Goal: Task Accomplishment & Management: Complete application form

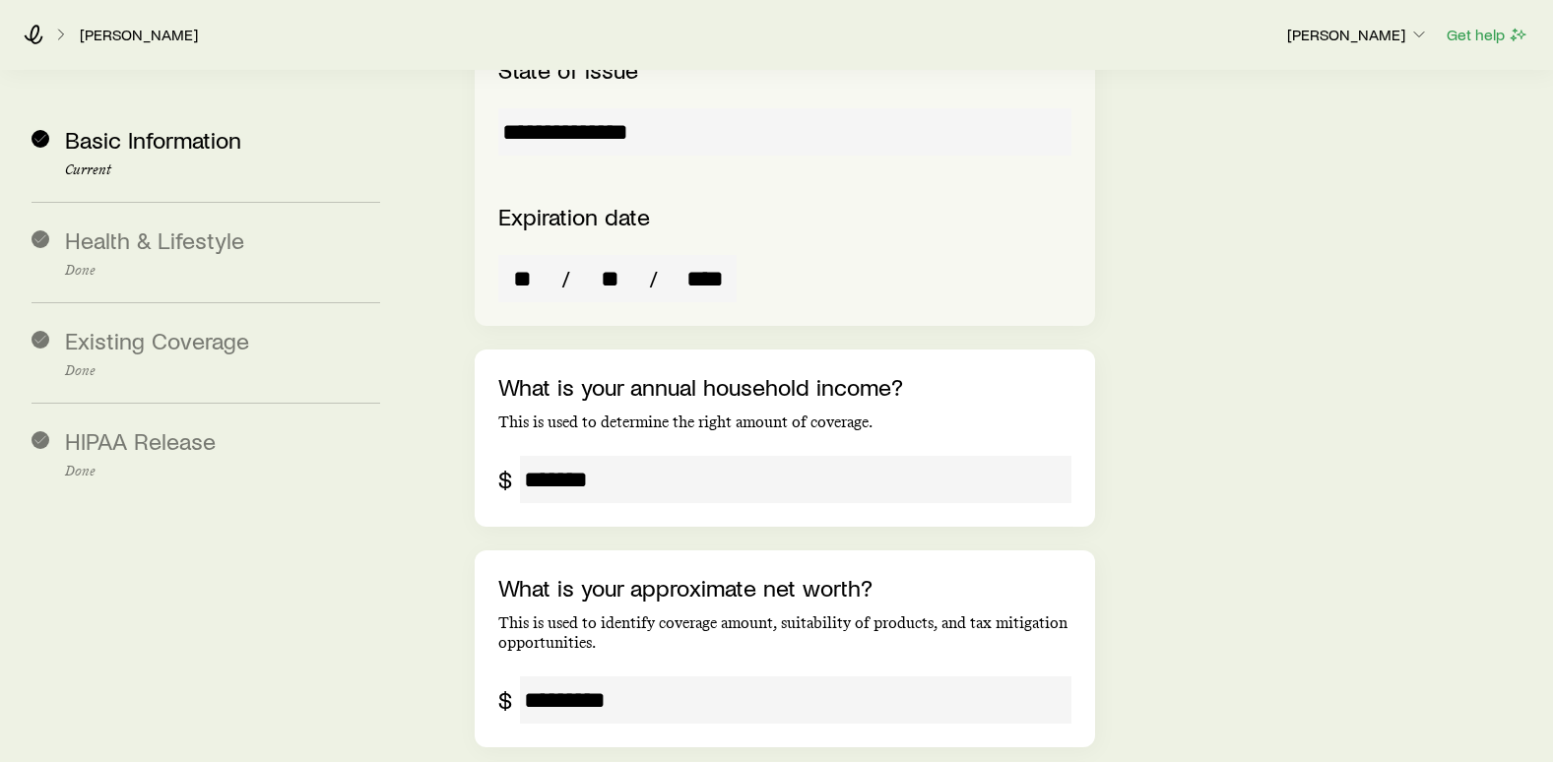
scroll to position [4610, 0]
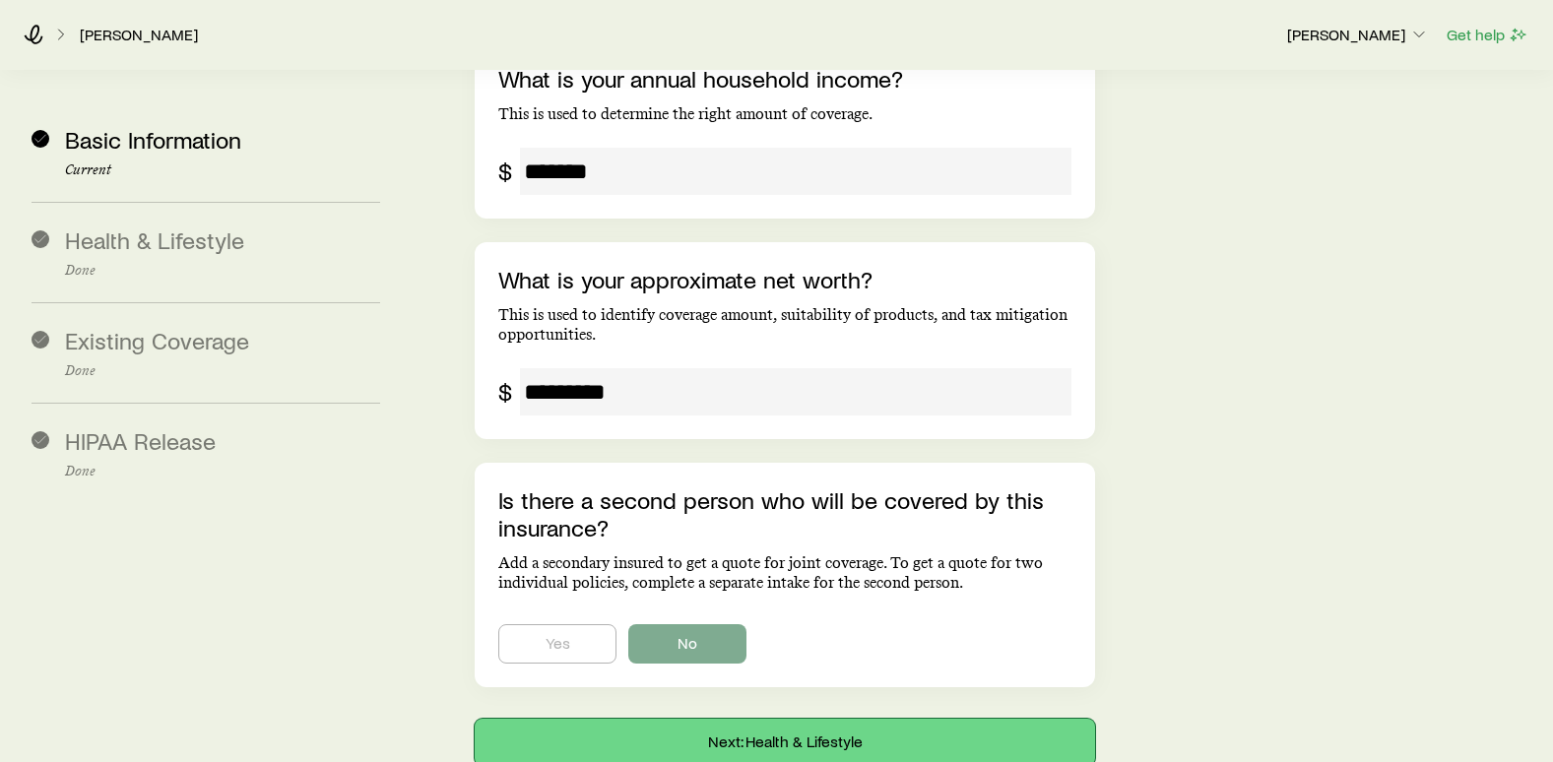
click at [768, 719] on button "Next: Health & Lifestyle" at bounding box center [785, 742] width 620 height 47
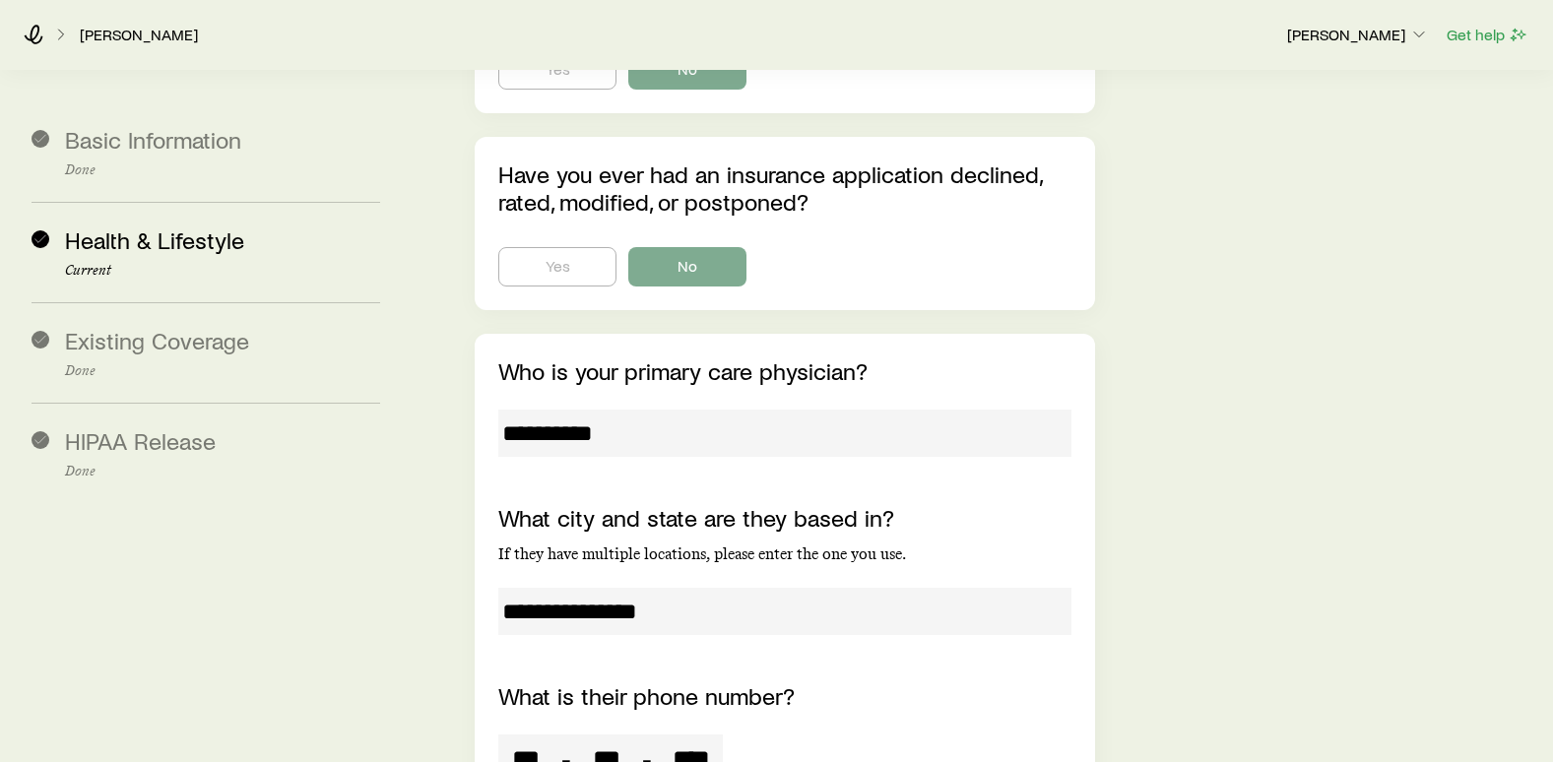
scroll to position [11167, 0]
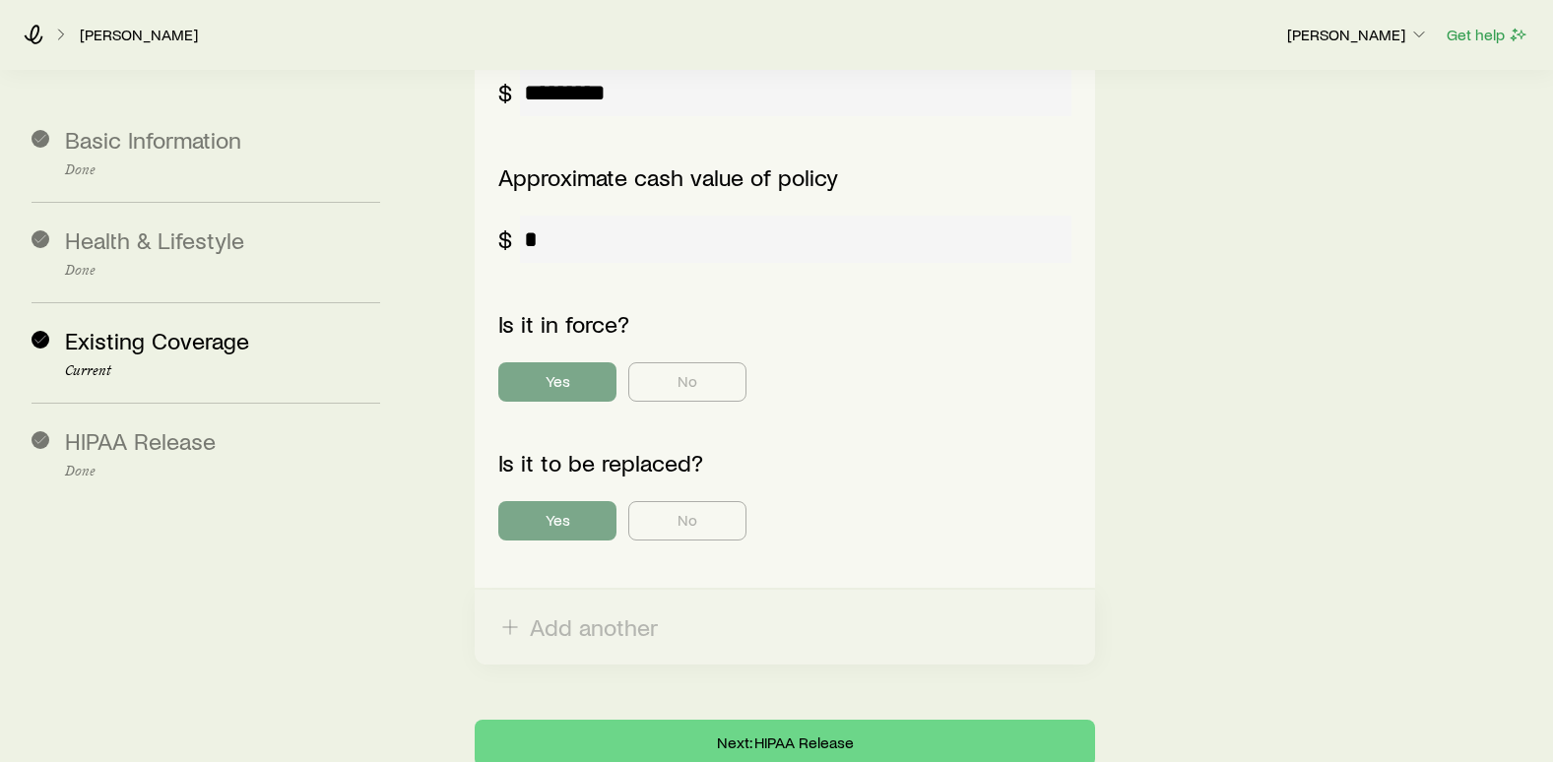
scroll to position [1006, 0]
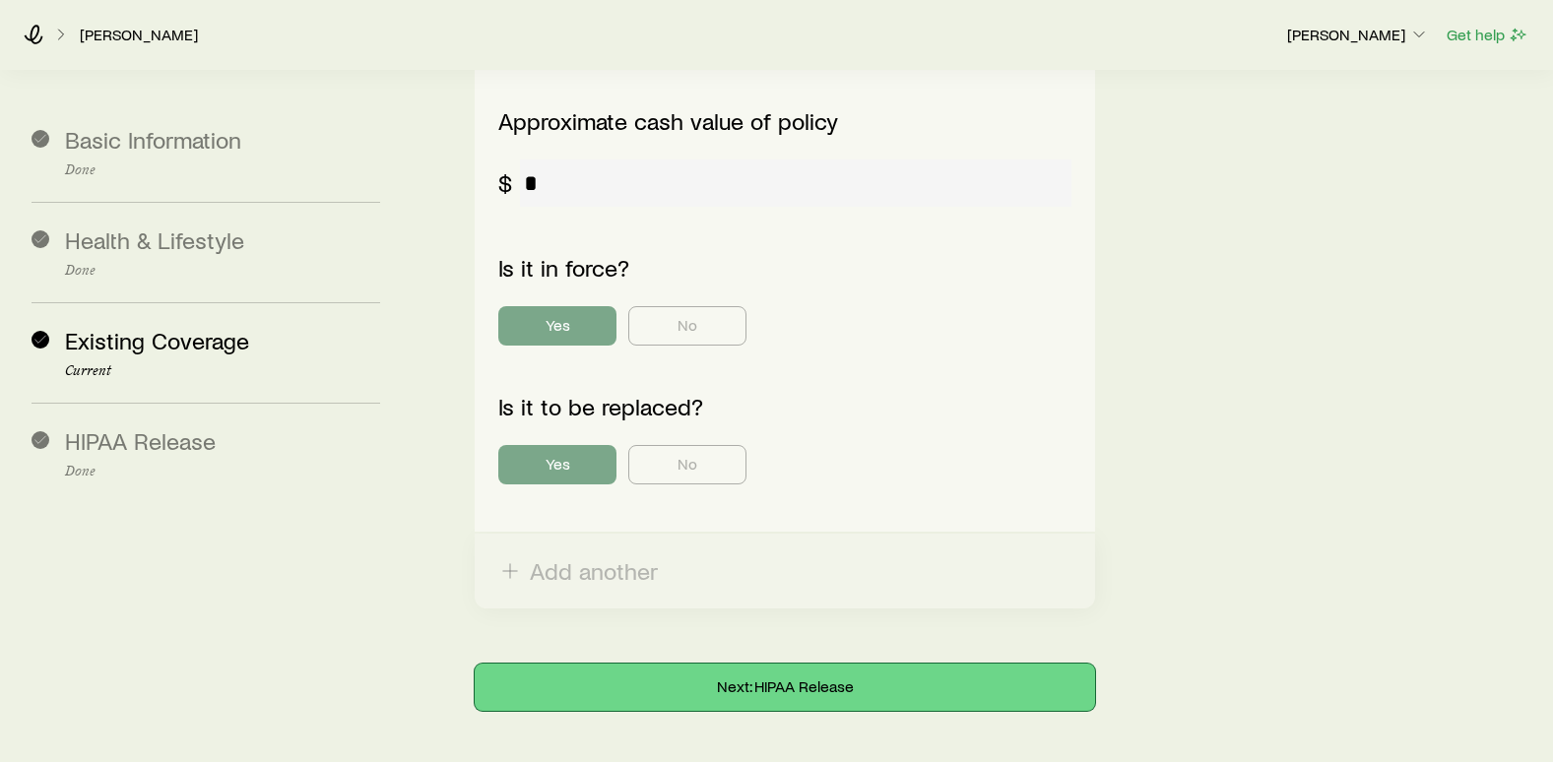
click at [774, 664] on button "Next: HIPAA Release" at bounding box center [785, 687] width 620 height 47
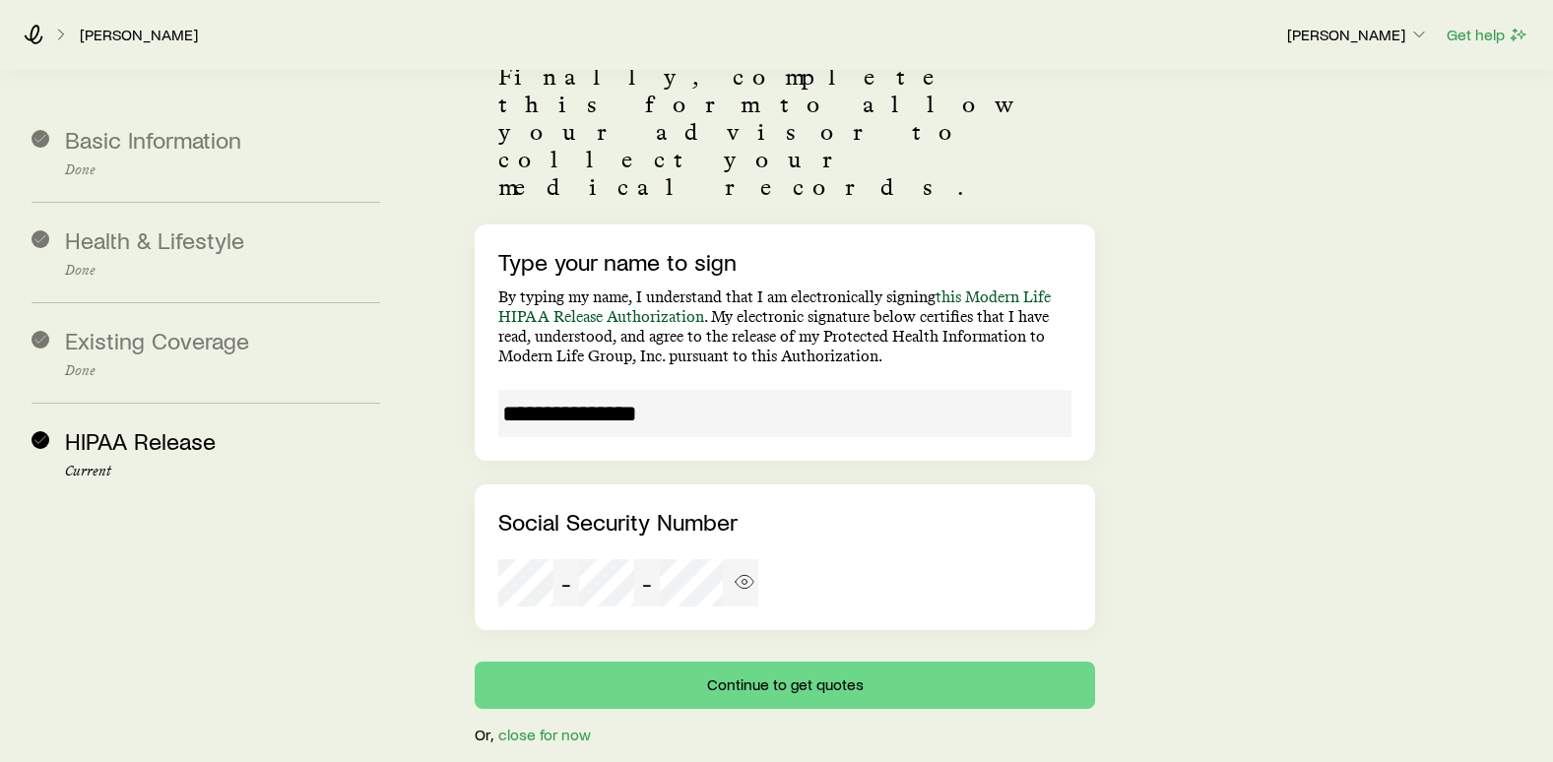
scroll to position [246, 0]
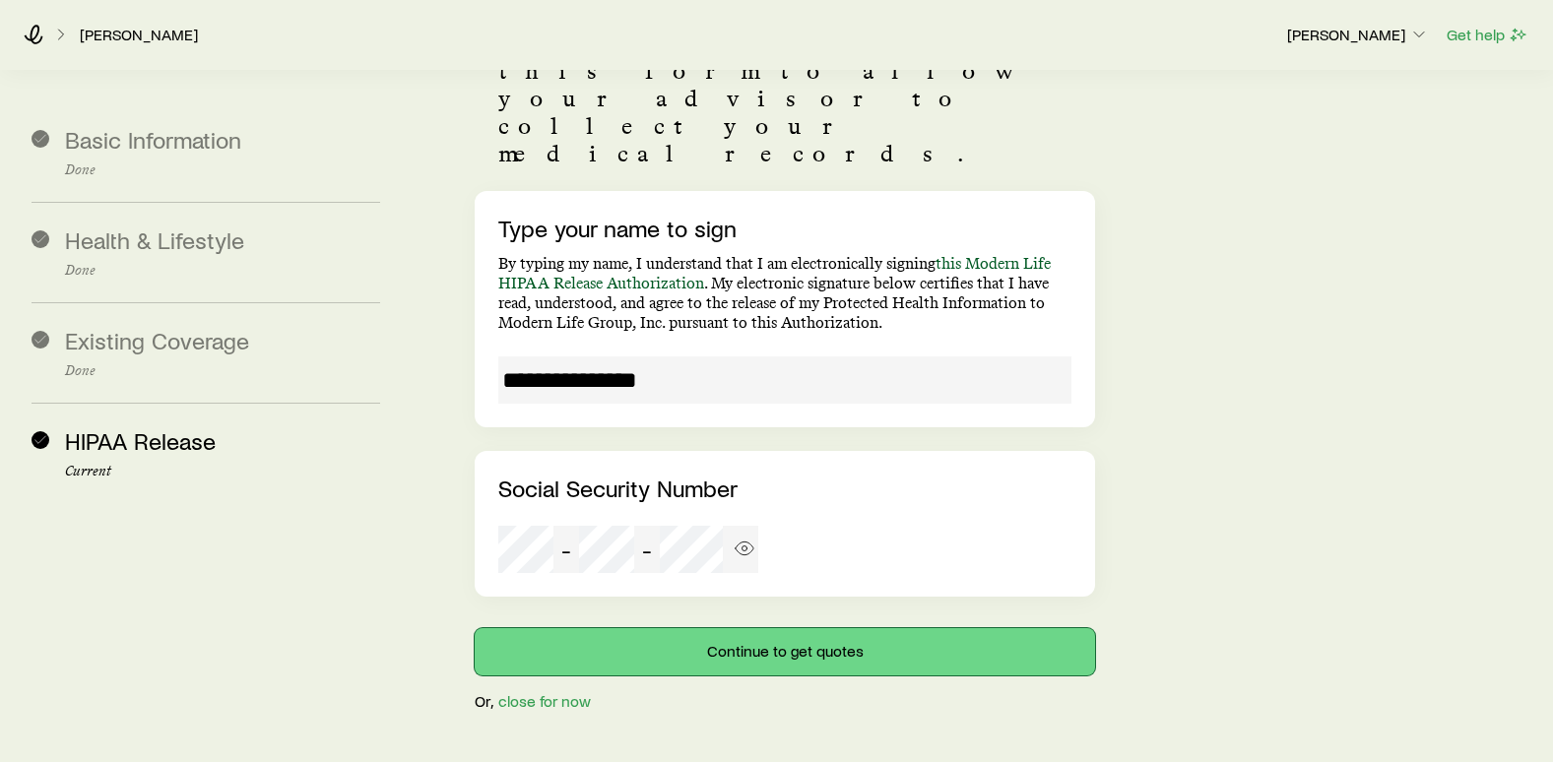
click at [753, 628] on button "Continue to get quotes" at bounding box center [785, 651] width 620 height 47
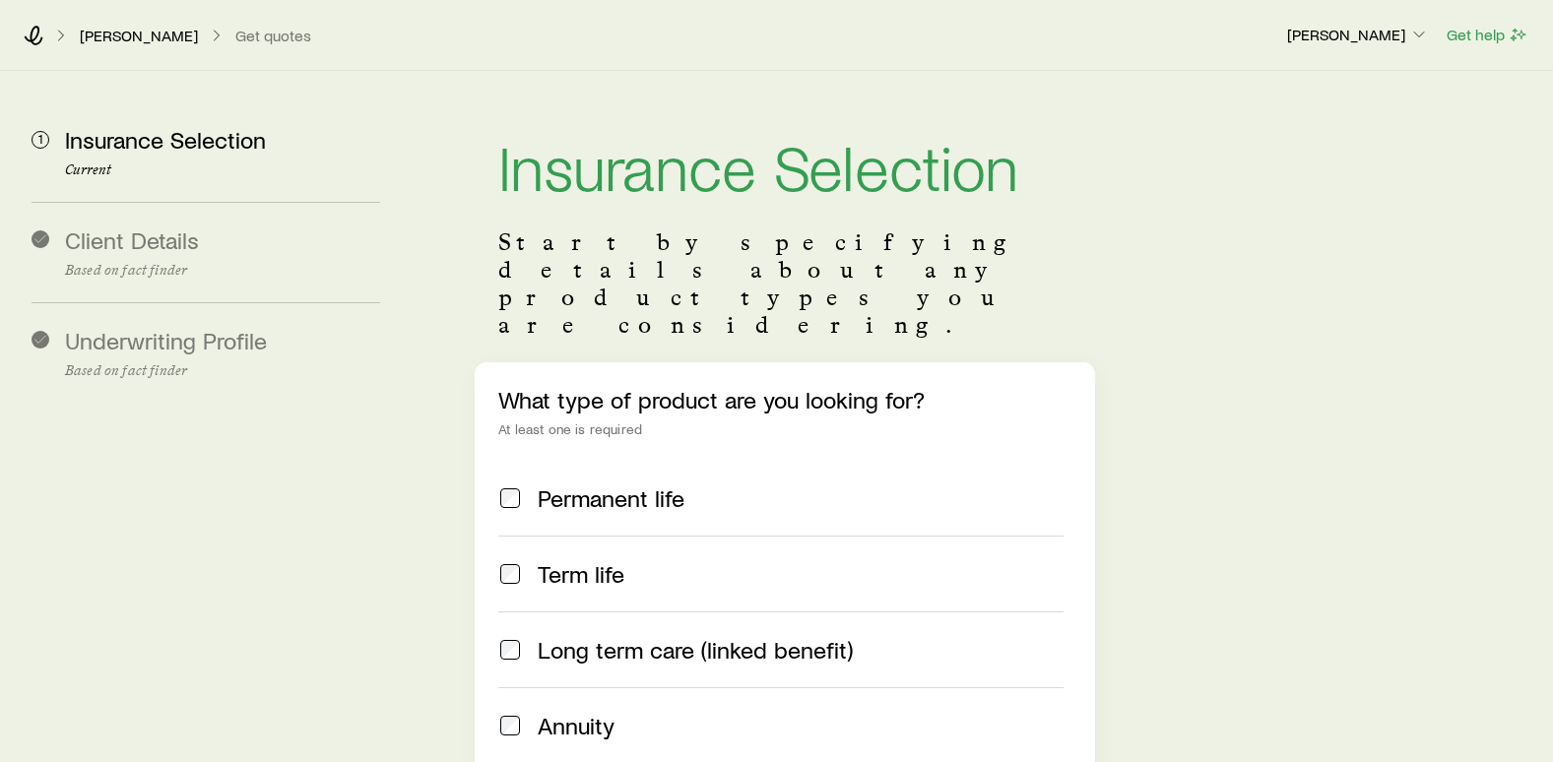
click at [511, 560] on span at bounding box center [510, 574] width 24 height 28
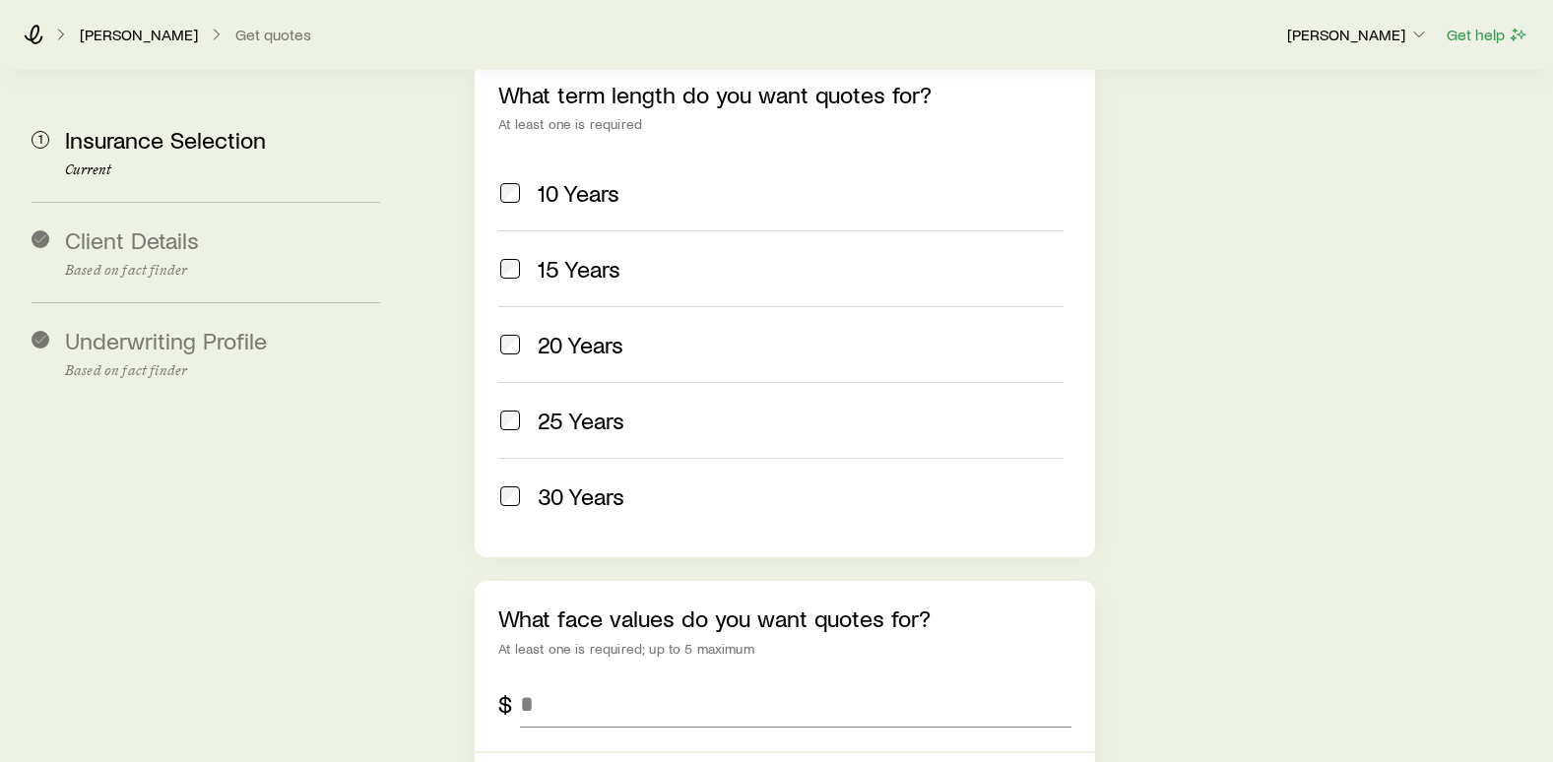
scroll to position [886, 0]
click at [556, 678] on input "tel" at bounding box center [795, 701] width 551 height 47
type input "*******"
type input "*********"
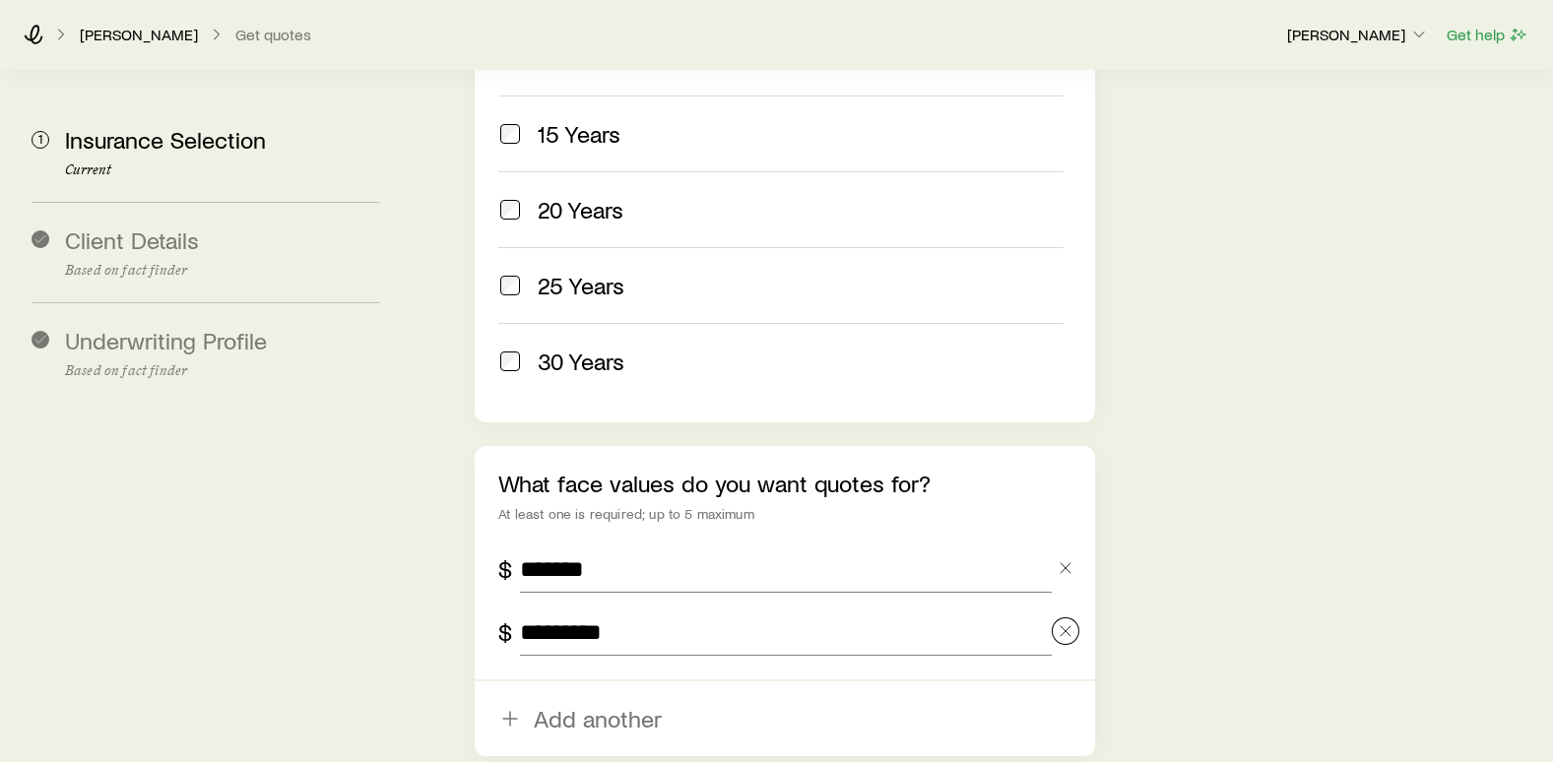
scroll to position [1182, 0]
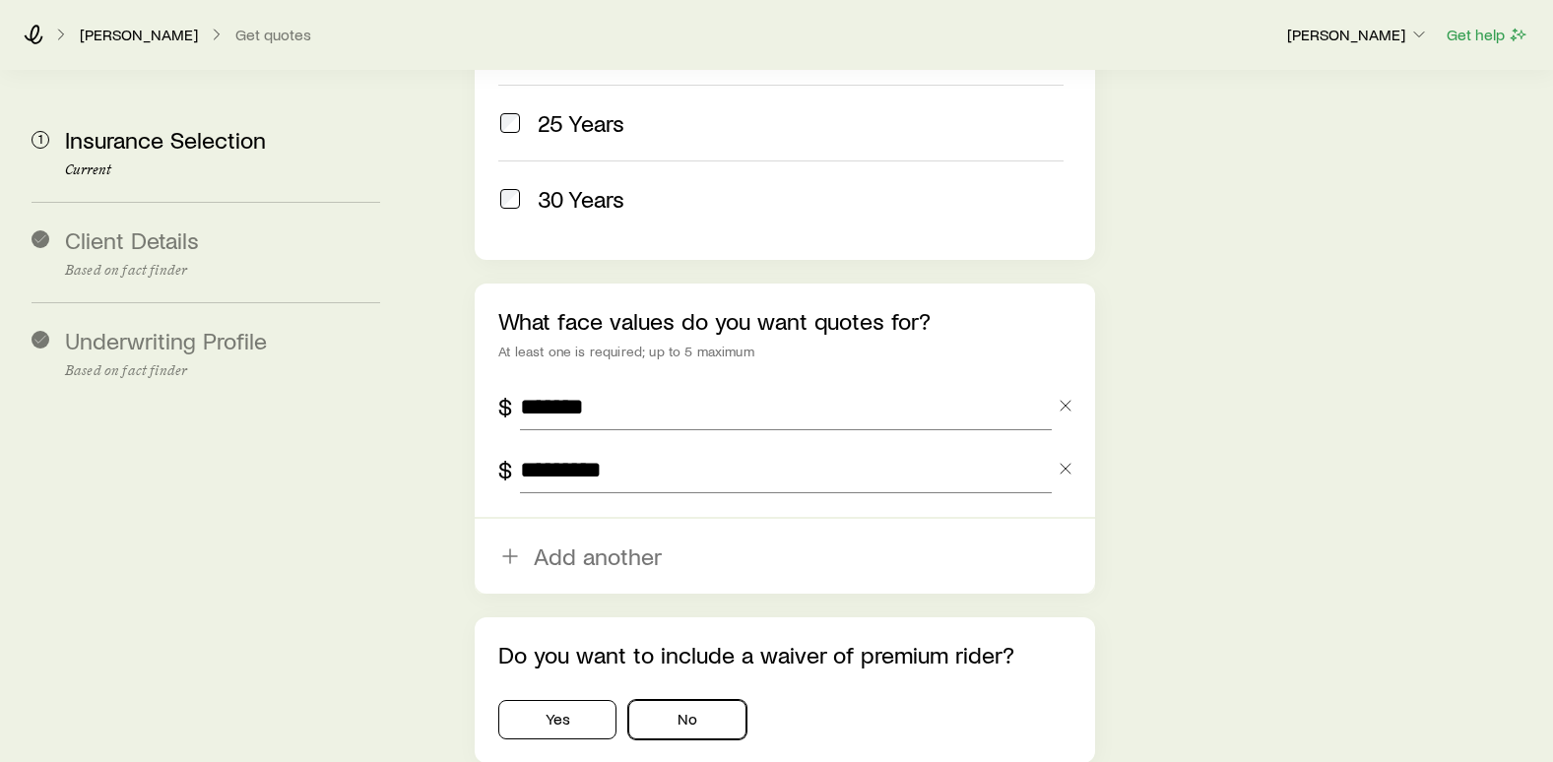
click at [699, 700] on button "No" at bounding box center [687, 719] width 118 height 39
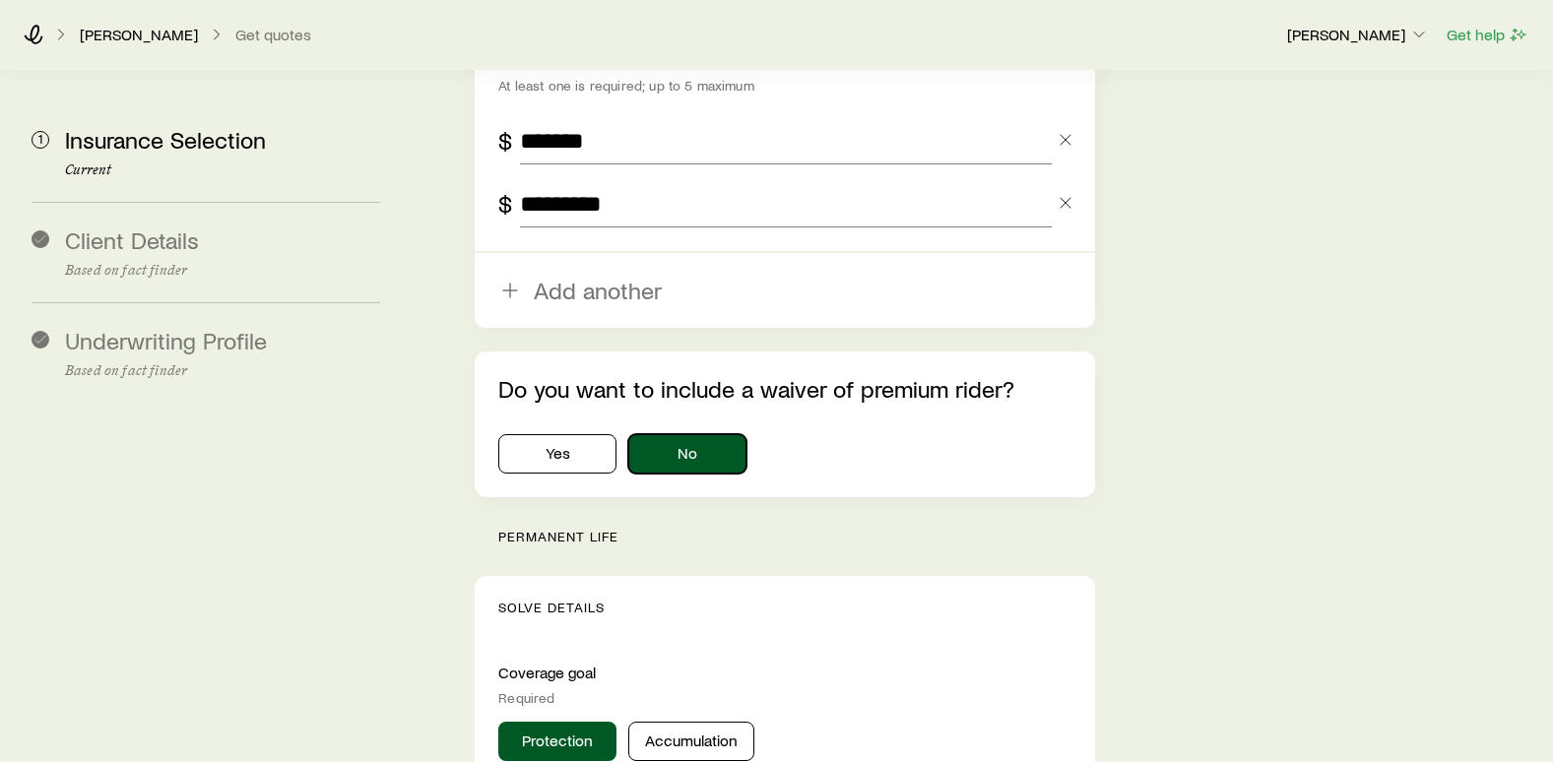
scroll to position [1477, 0]
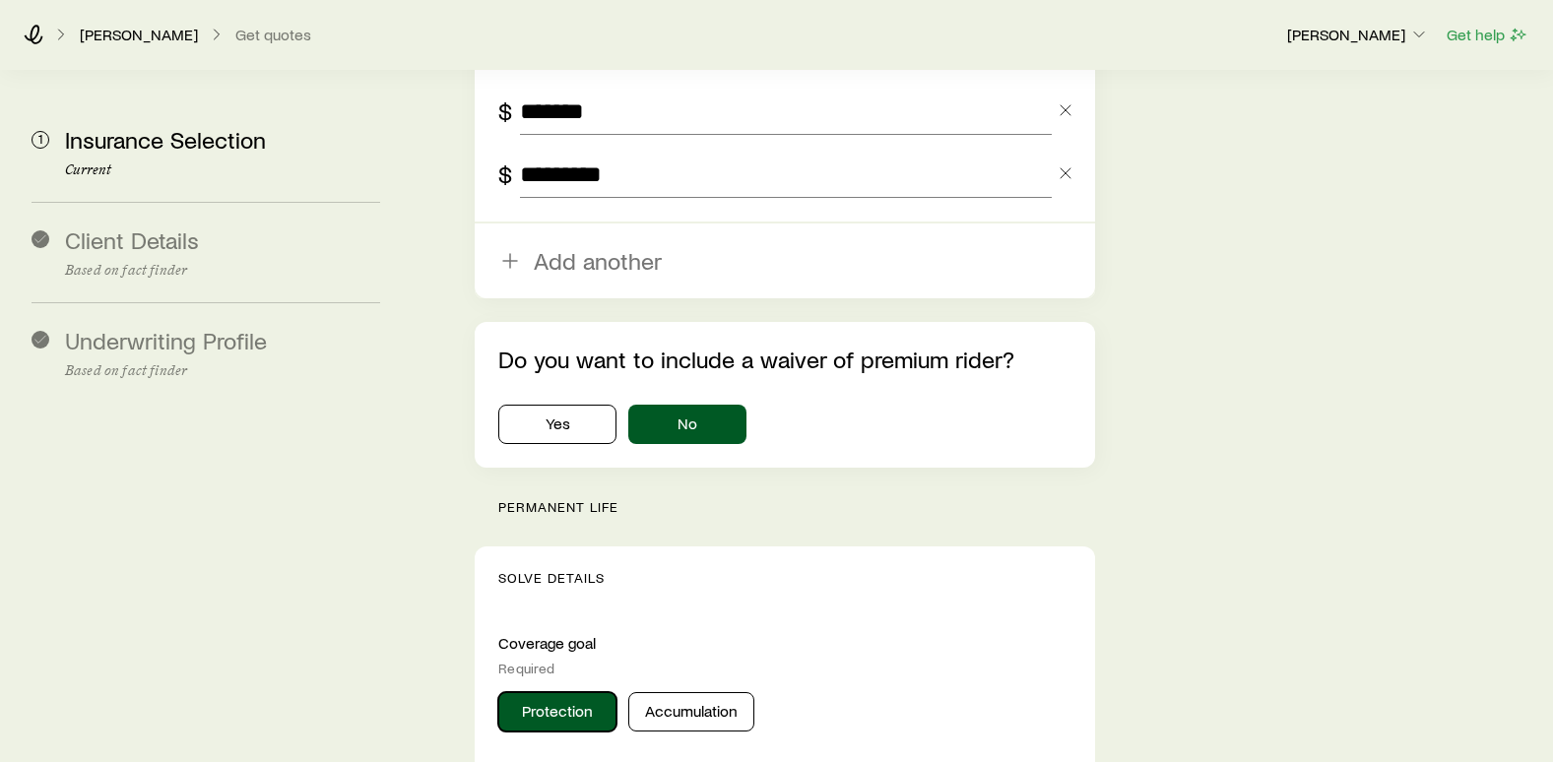
click at [578, 692] on button "Protection" at bounding box center [557, 711] width 118 height 39
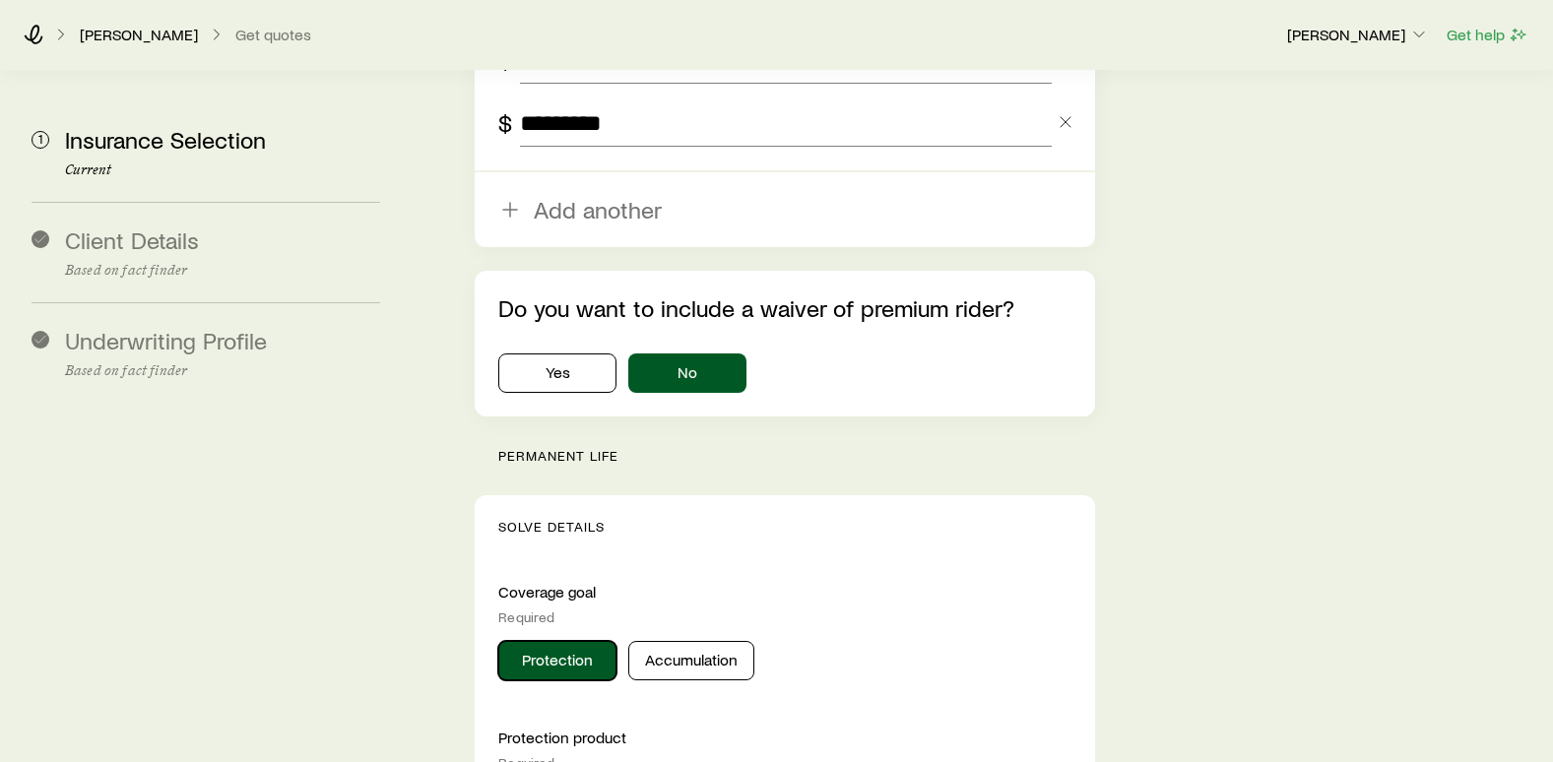
scroll to position [1674, 0]
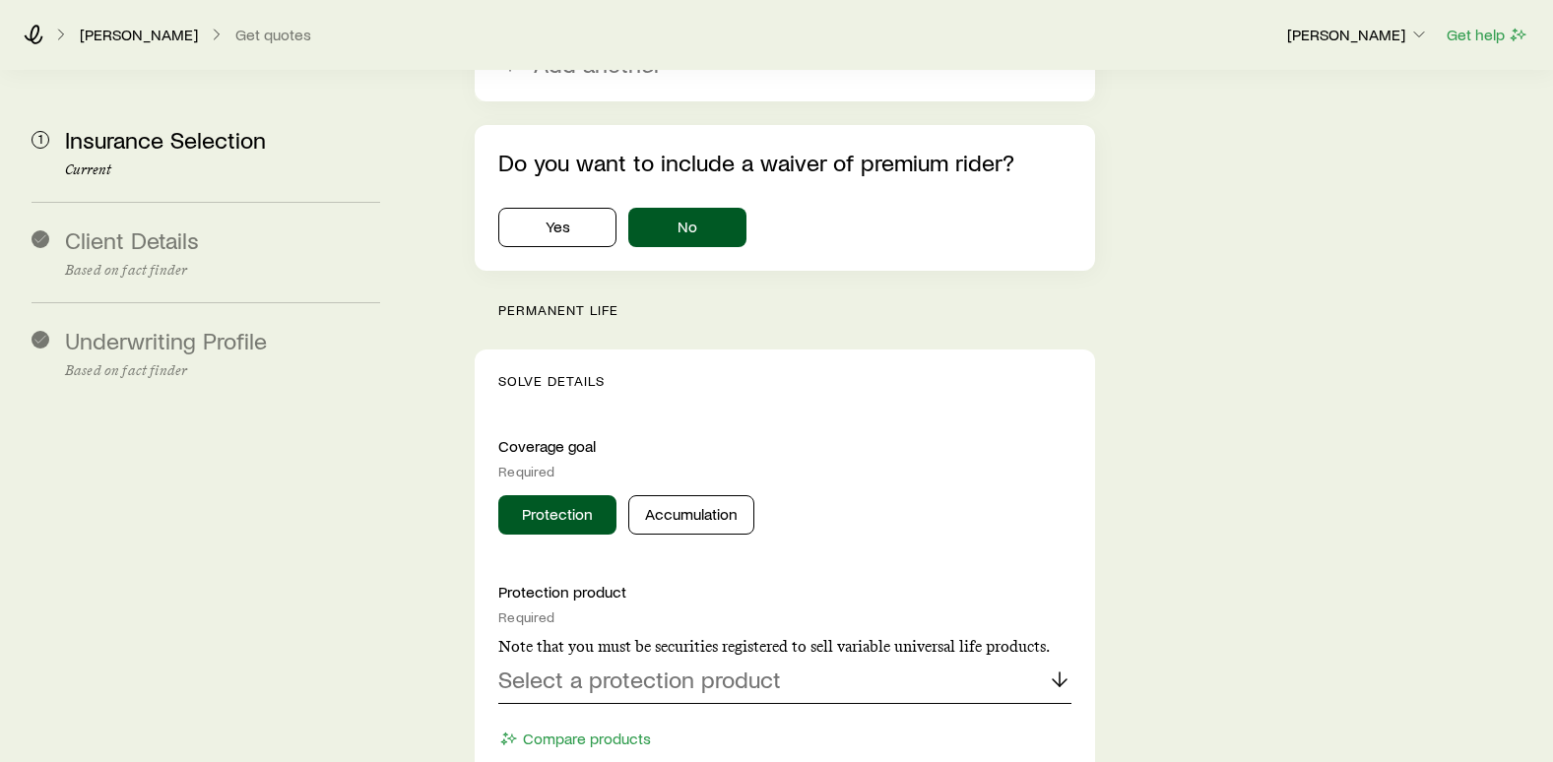
click at [538, 666] on p "Select a protection product" at bounding box center [639, 680] width 283 height 28
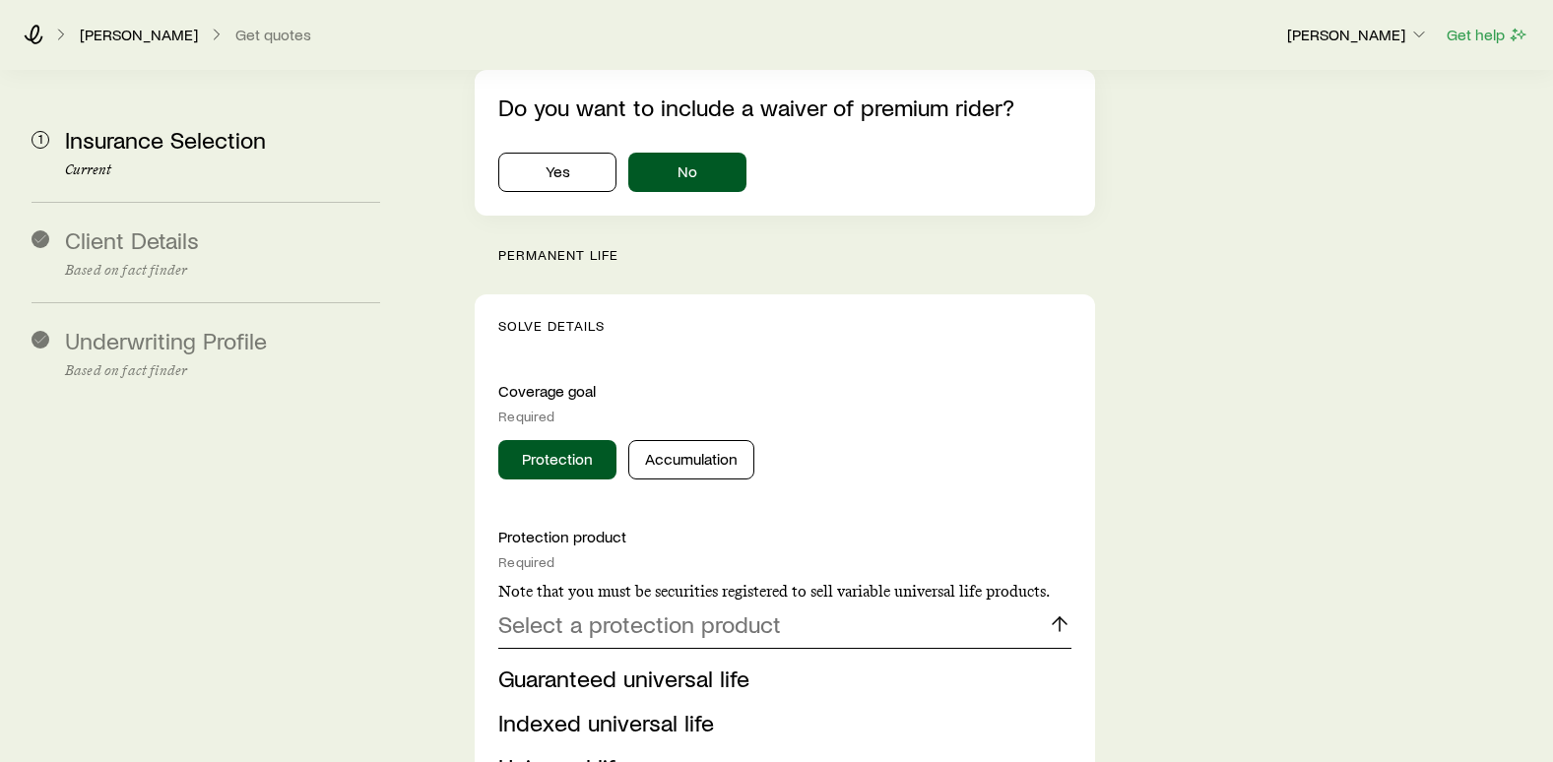
scroll to position [1772, 0]
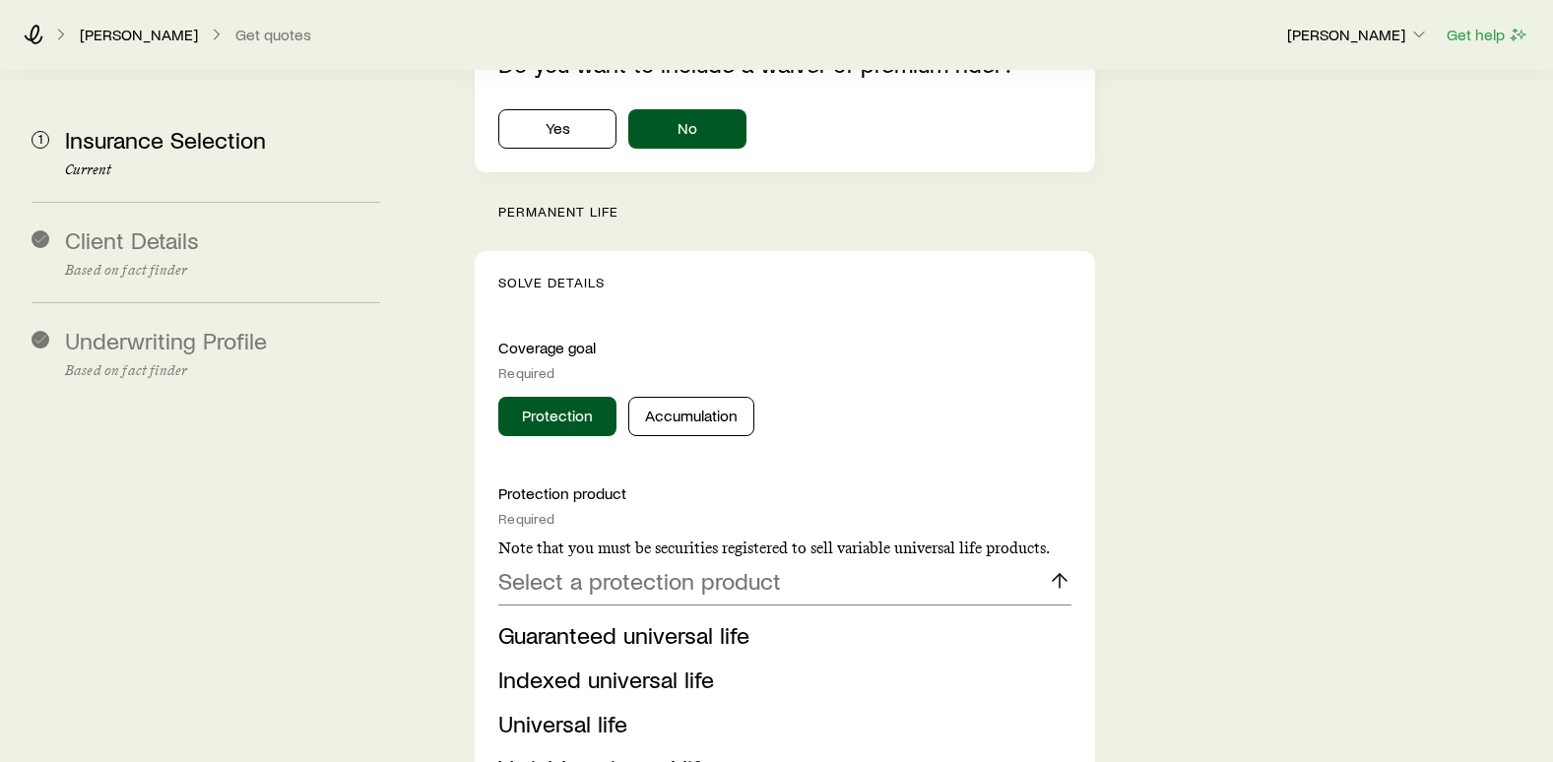
click at [611, 665] on span "Indexed universal life" at bounding box center [606, 679] width 216 height 29
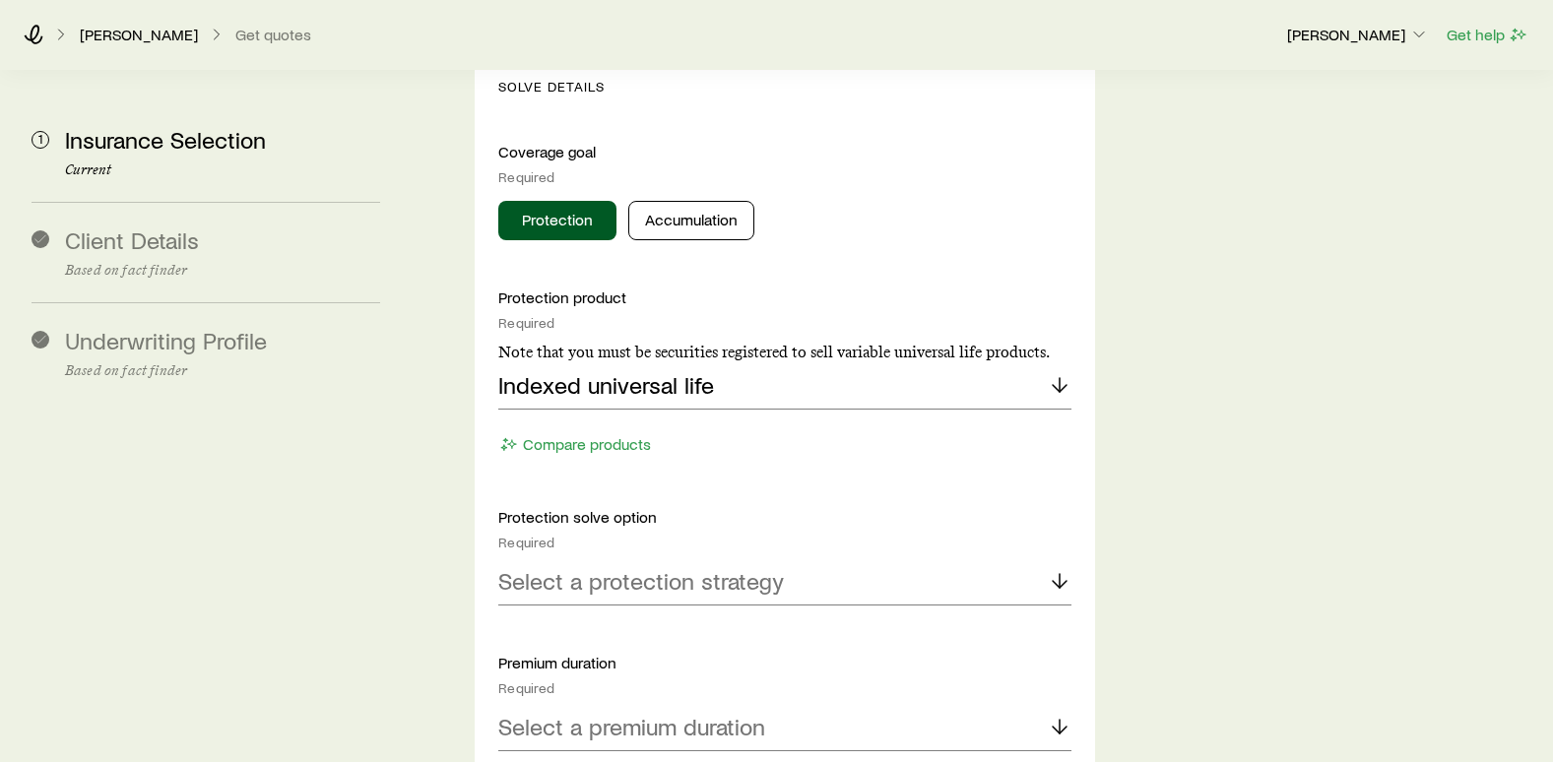
scroll to position [1969, 0]
click at [558, 566] on p "Select a protection strategy" at bounding box center [641, 580] width 286 height 28
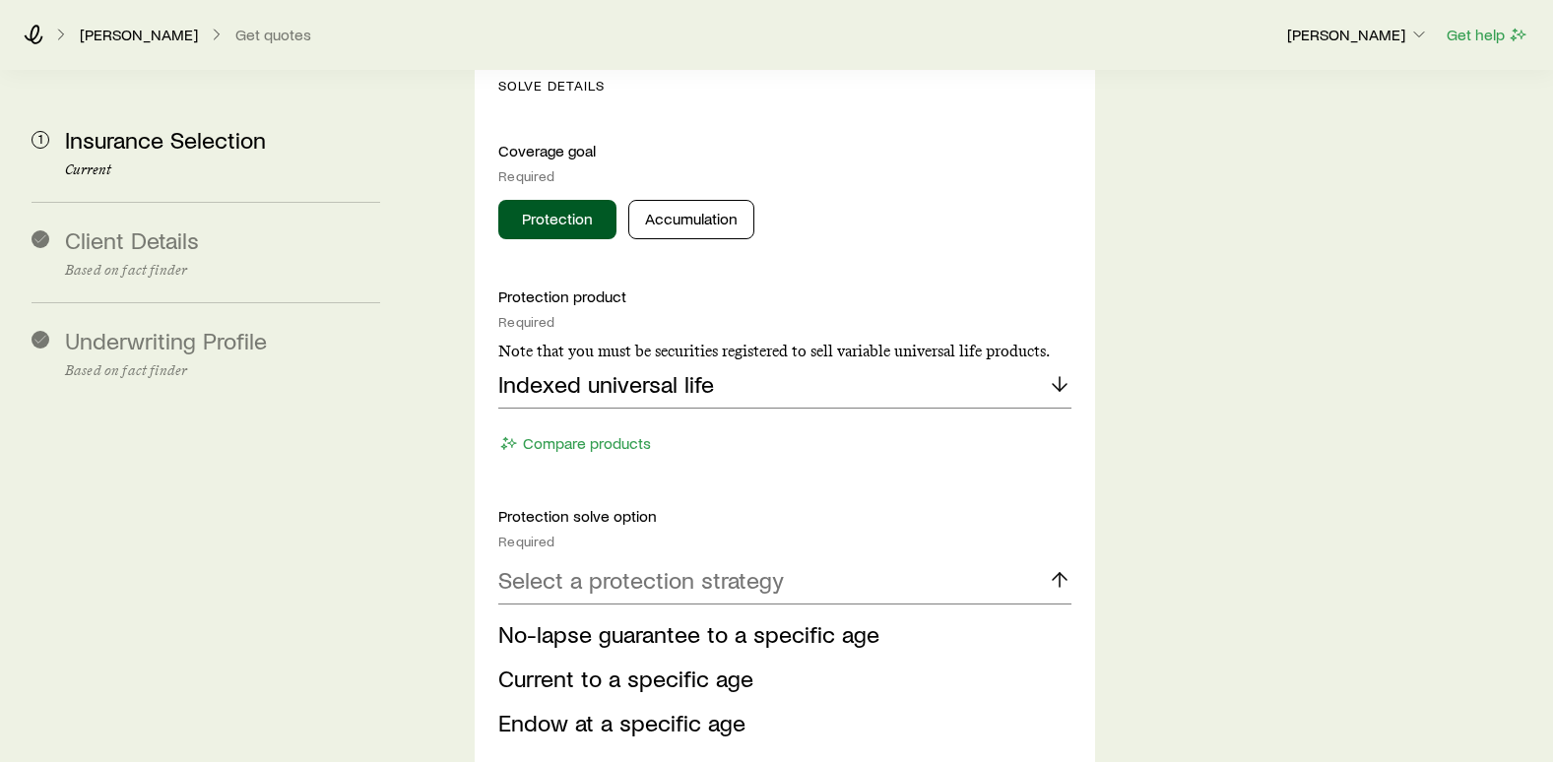
click at [560, 619] on span "No-lapse guarantee to a specific age" at bounding box center [688, 633] width 381 height 29
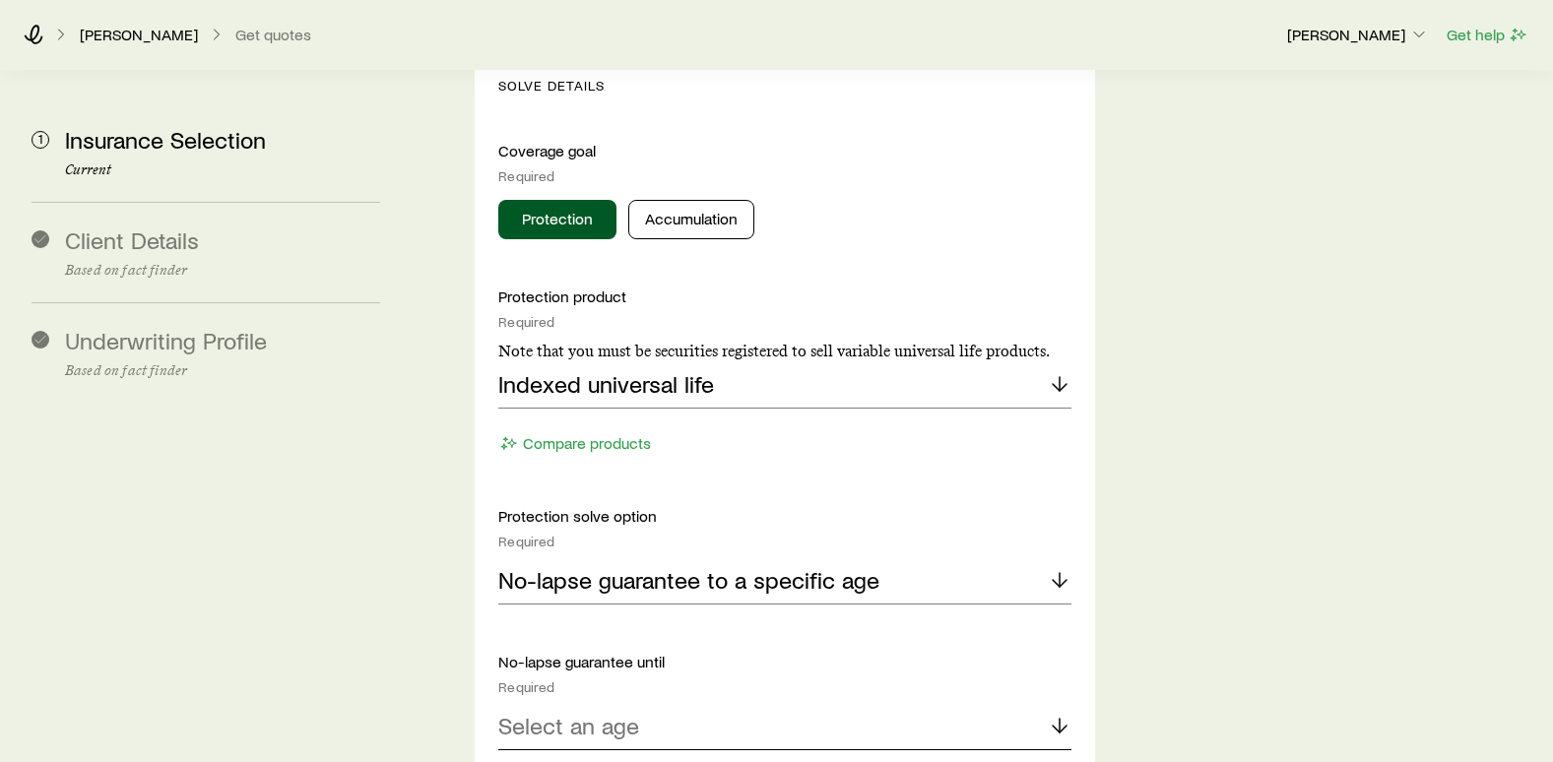
click at [547, 712] on p "Select an age" at bounding box center [568, 726] width 141 height 28
click at [573, 712] on p "Select an age" at bounding box center [568, 726] width 141 height 28
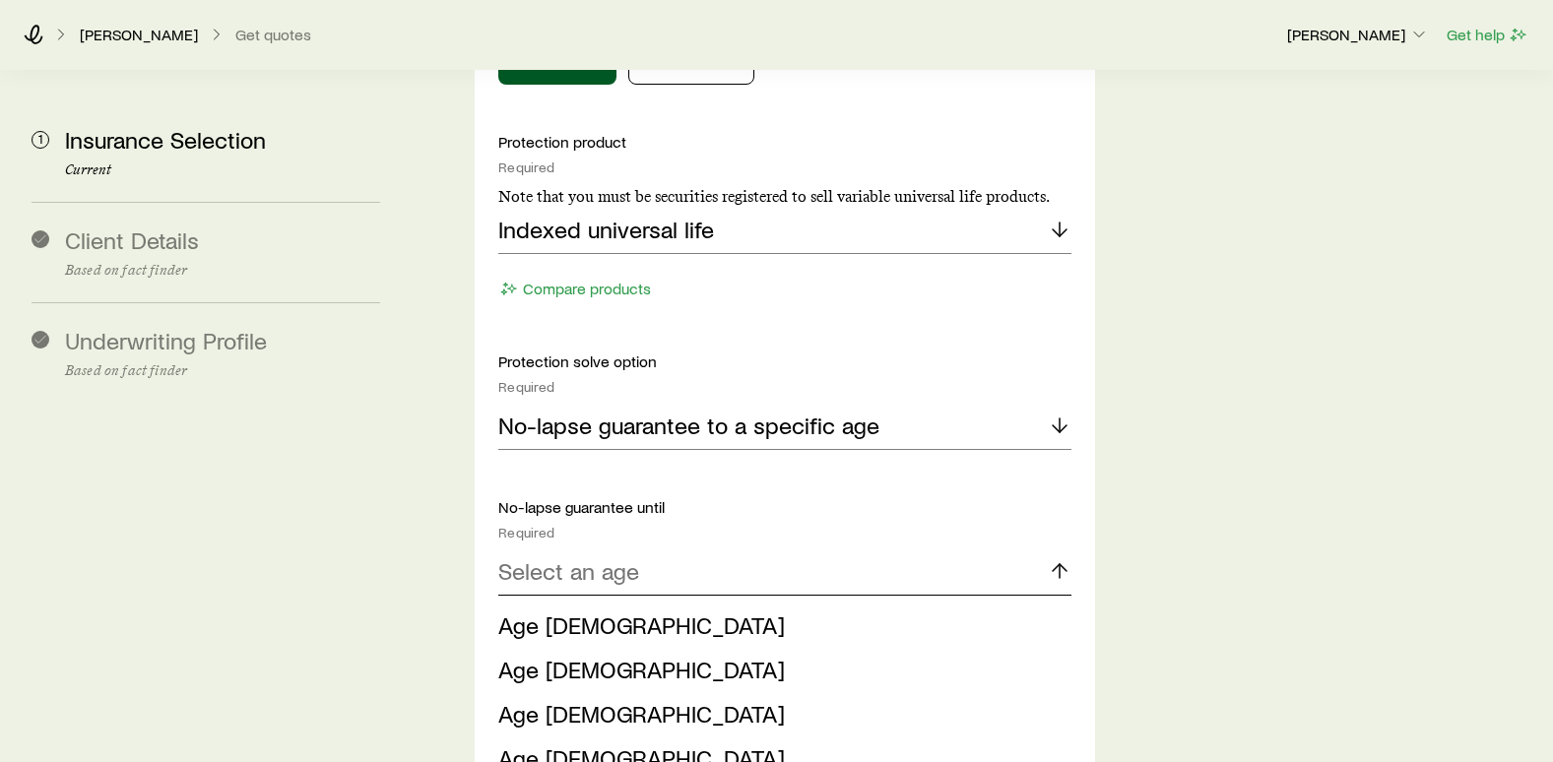
scroll to position [2166, 0]
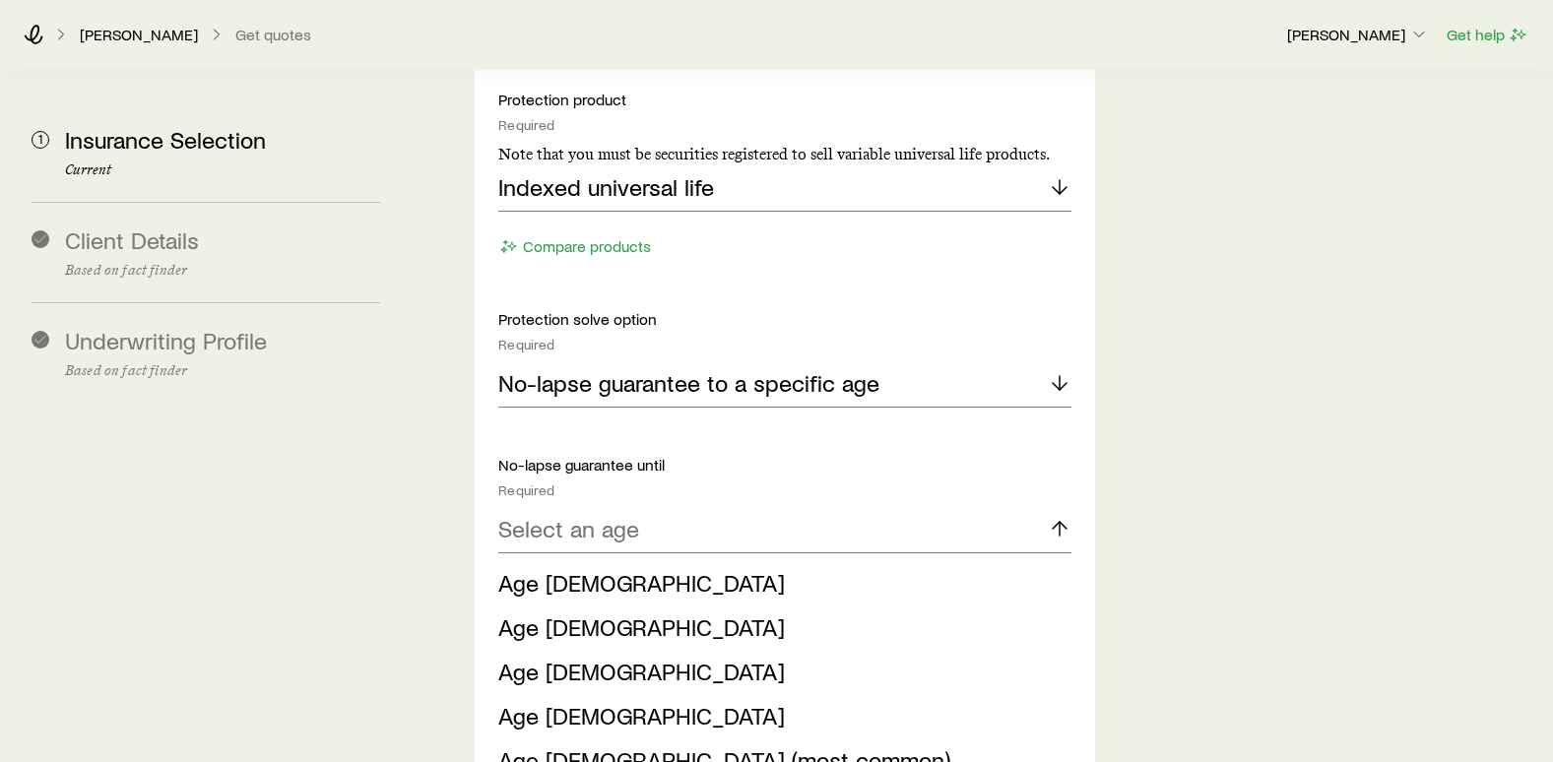
click at [557, 657] on span "Age [DEMOGRAPHIC_DATA]" at bounding box center [641, 671] width 287 height 29
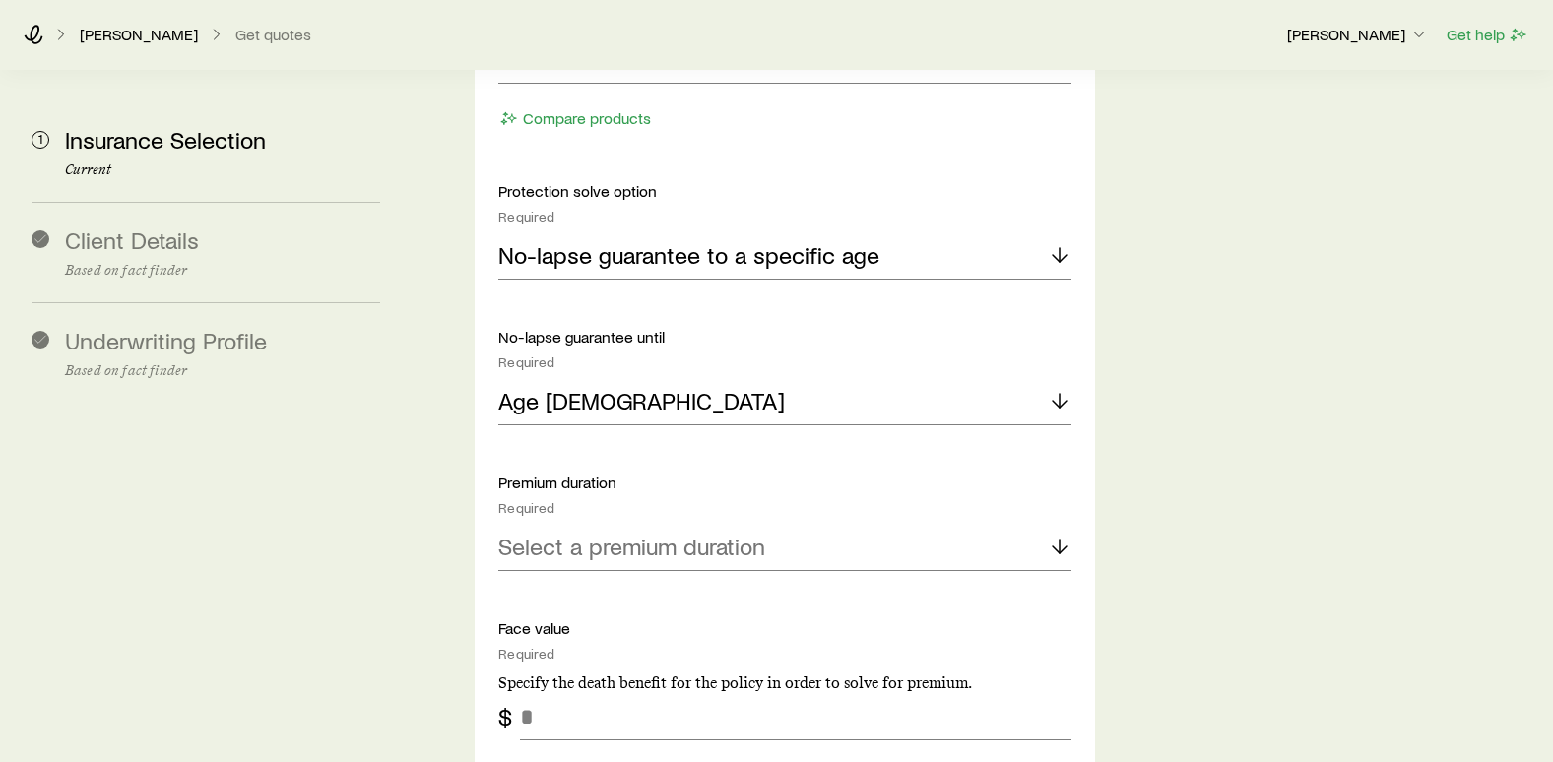
scroll to position [2363, 0]
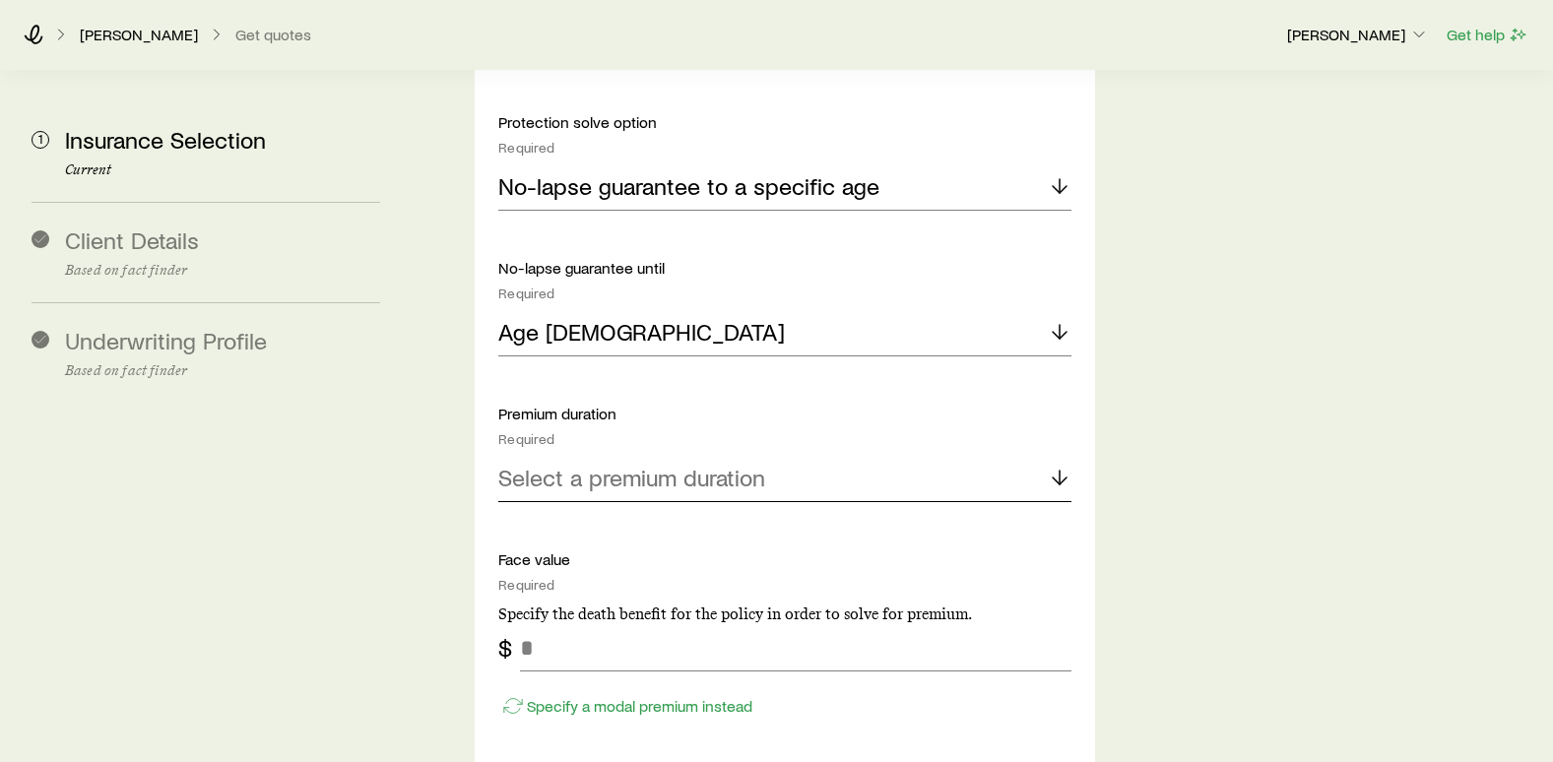
click at [584, 464] on p "Select a premium duration" at bounding box center [631, 478] width 267 height 28
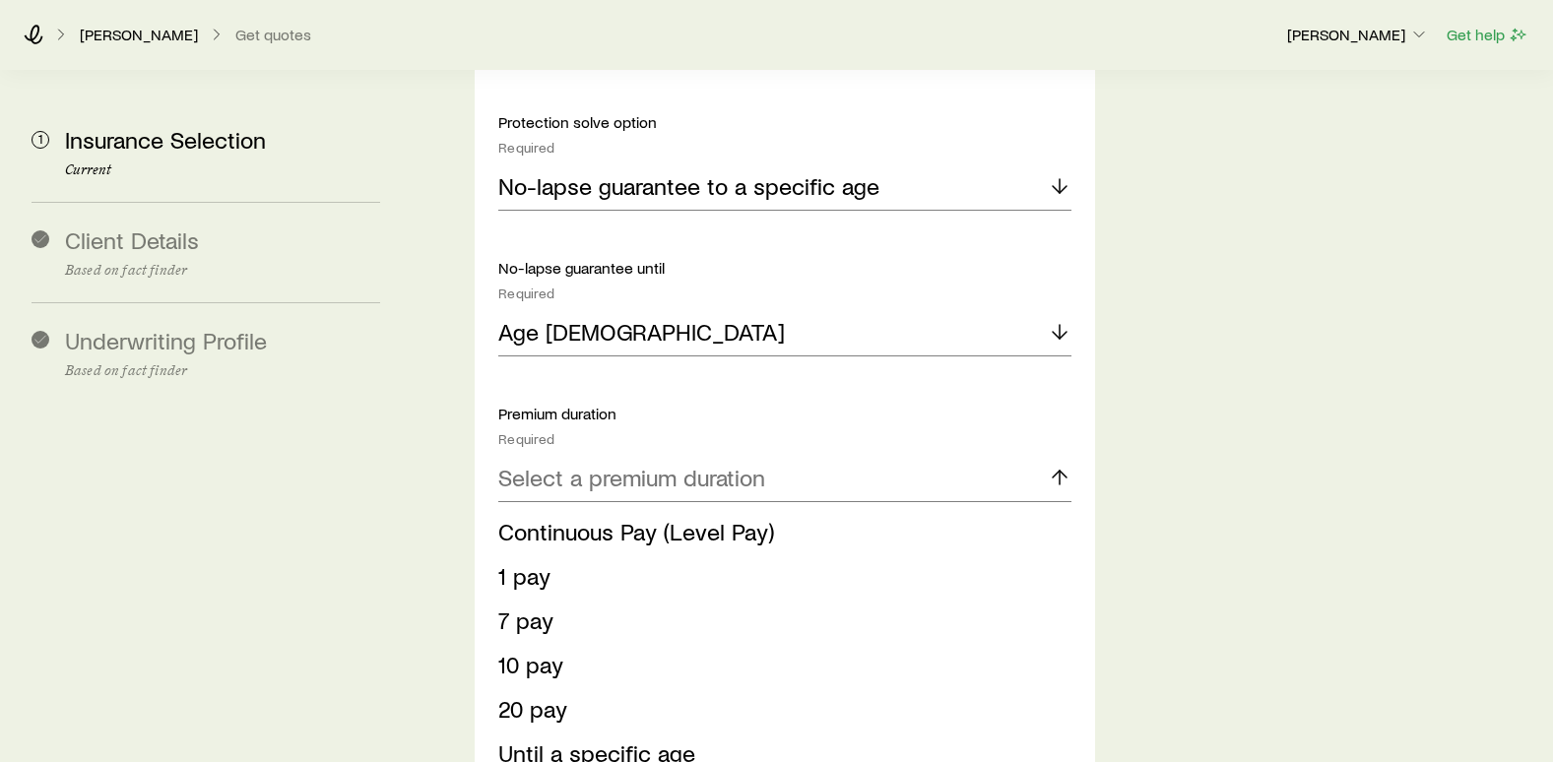
click at [535, 650] on span "10 pay" at bounding box center [530, 664] width 65 height 29
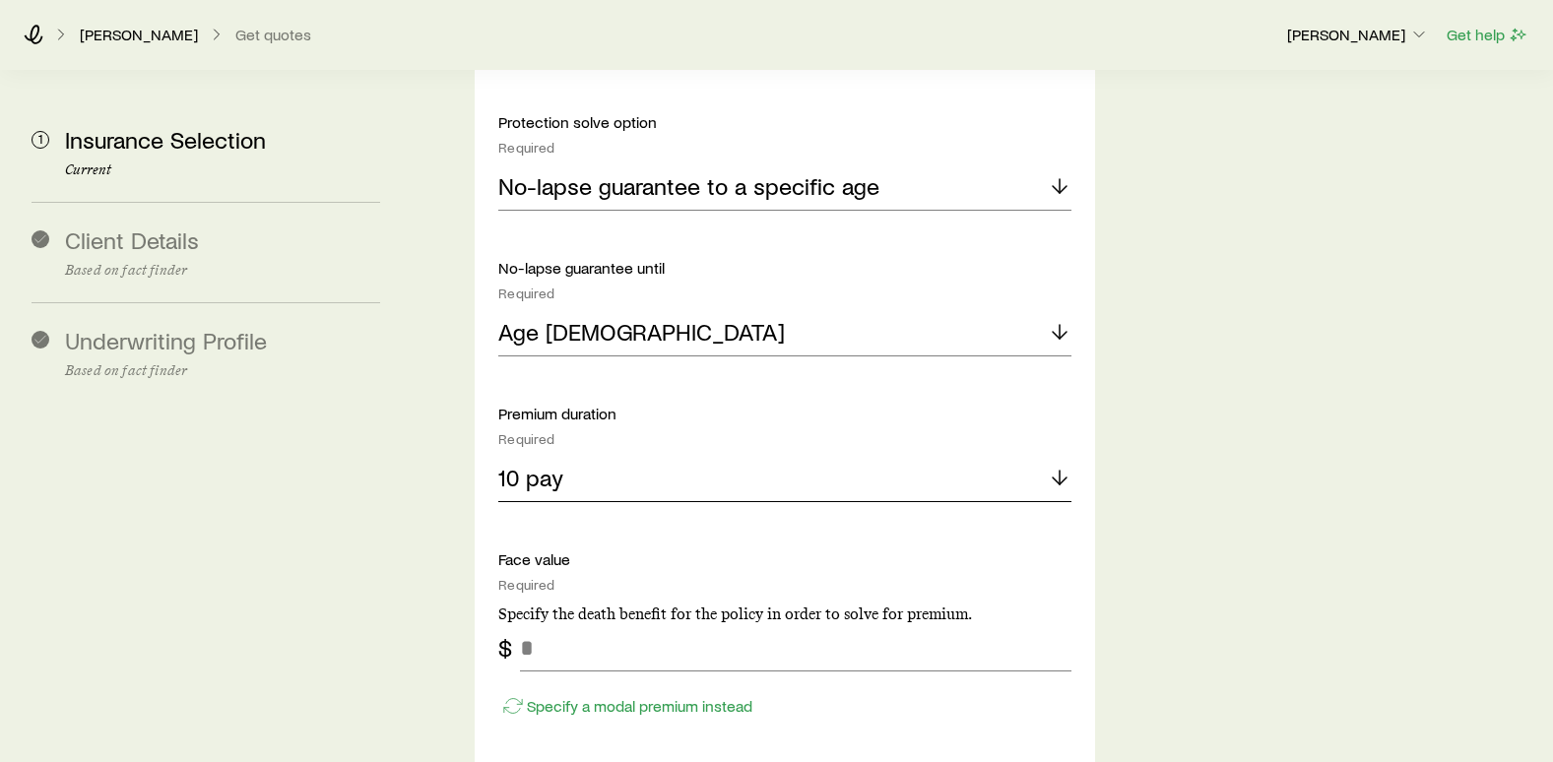
click at [1053, 478] on polyline at bounding box center [1060, 481] width 14 height 7
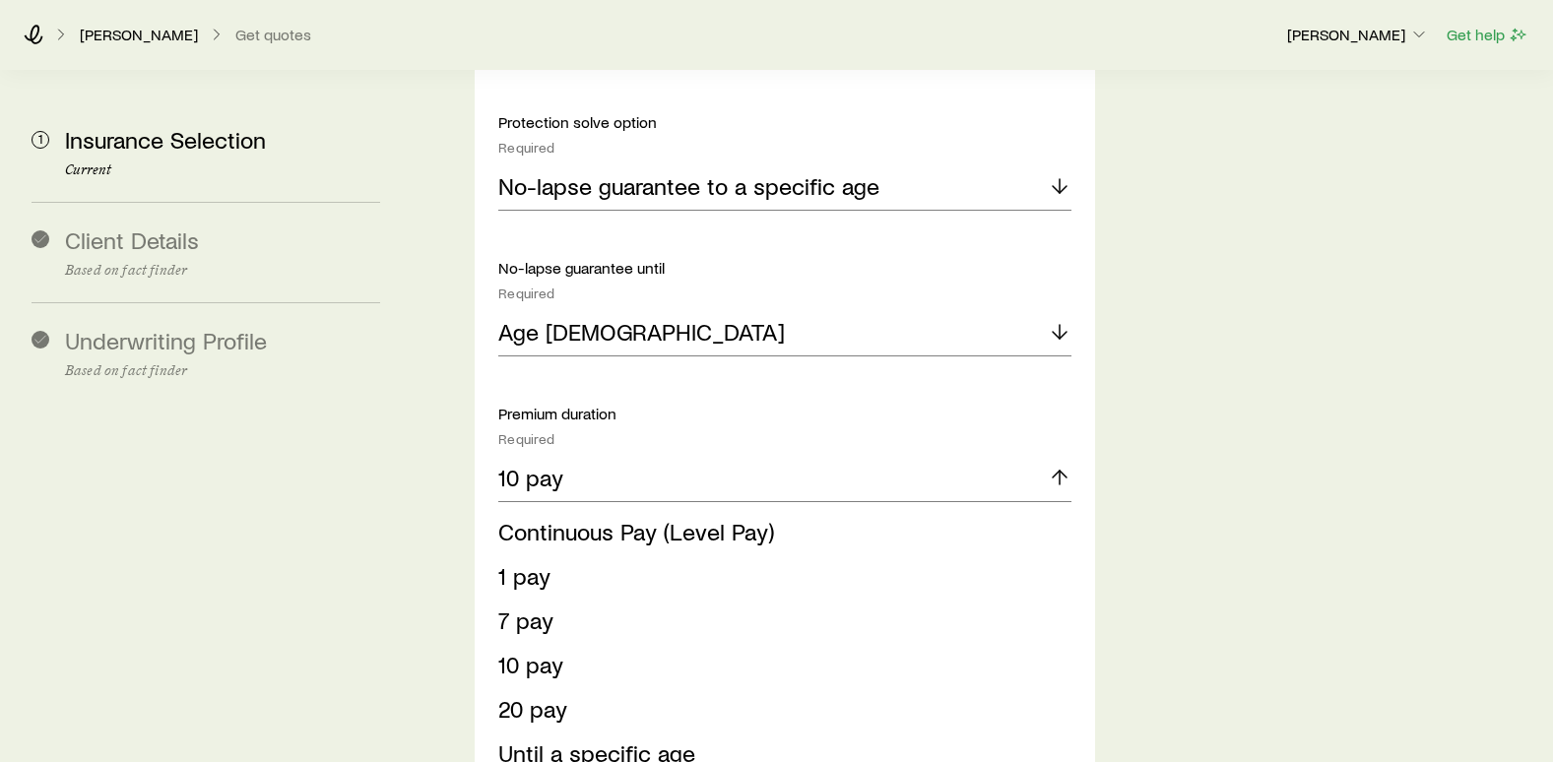
click at [523, 694] on span "20 pay" at bounding box center [532, 708] width 69 height 29
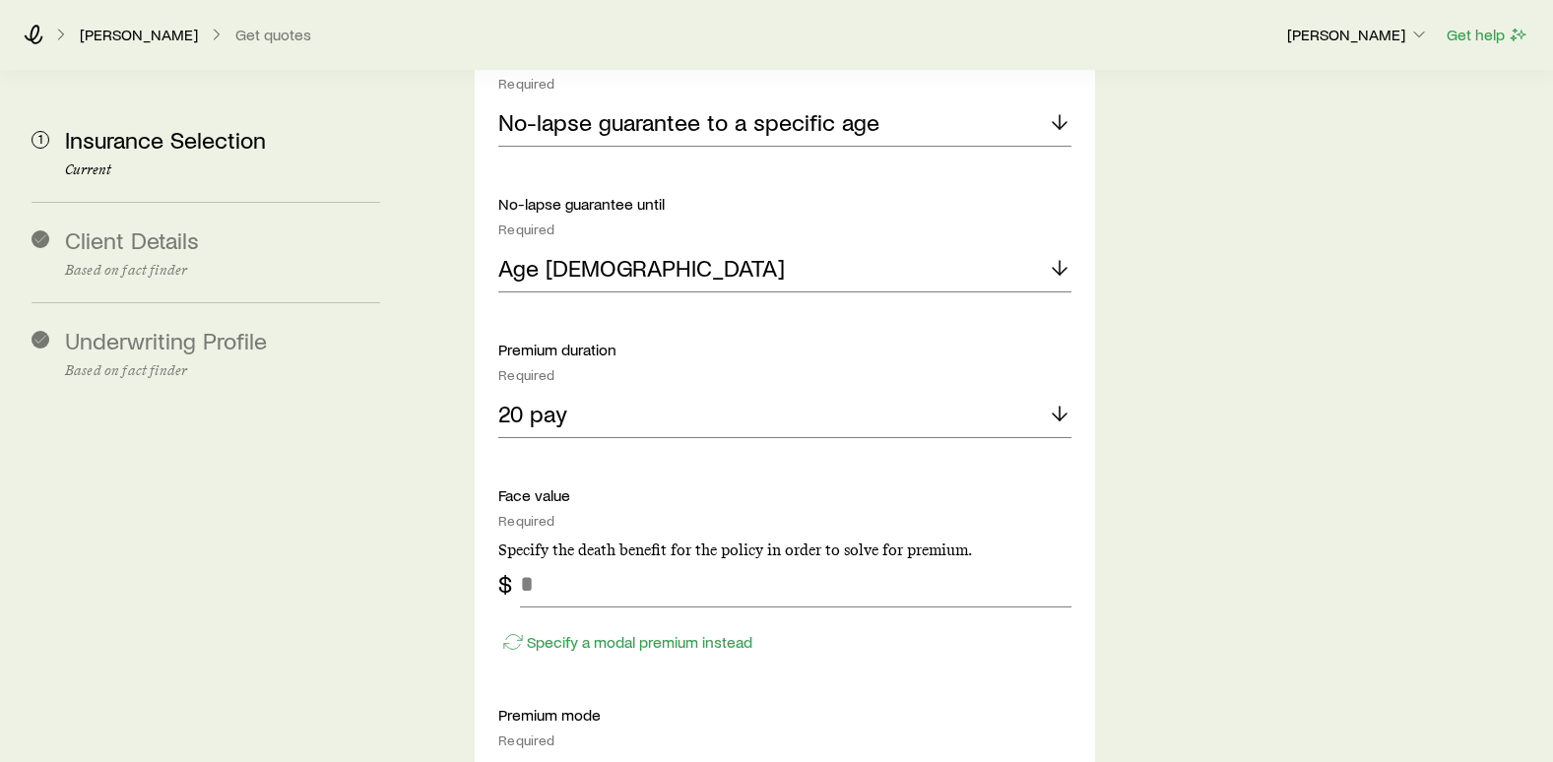
scroll to position [2462, 0]
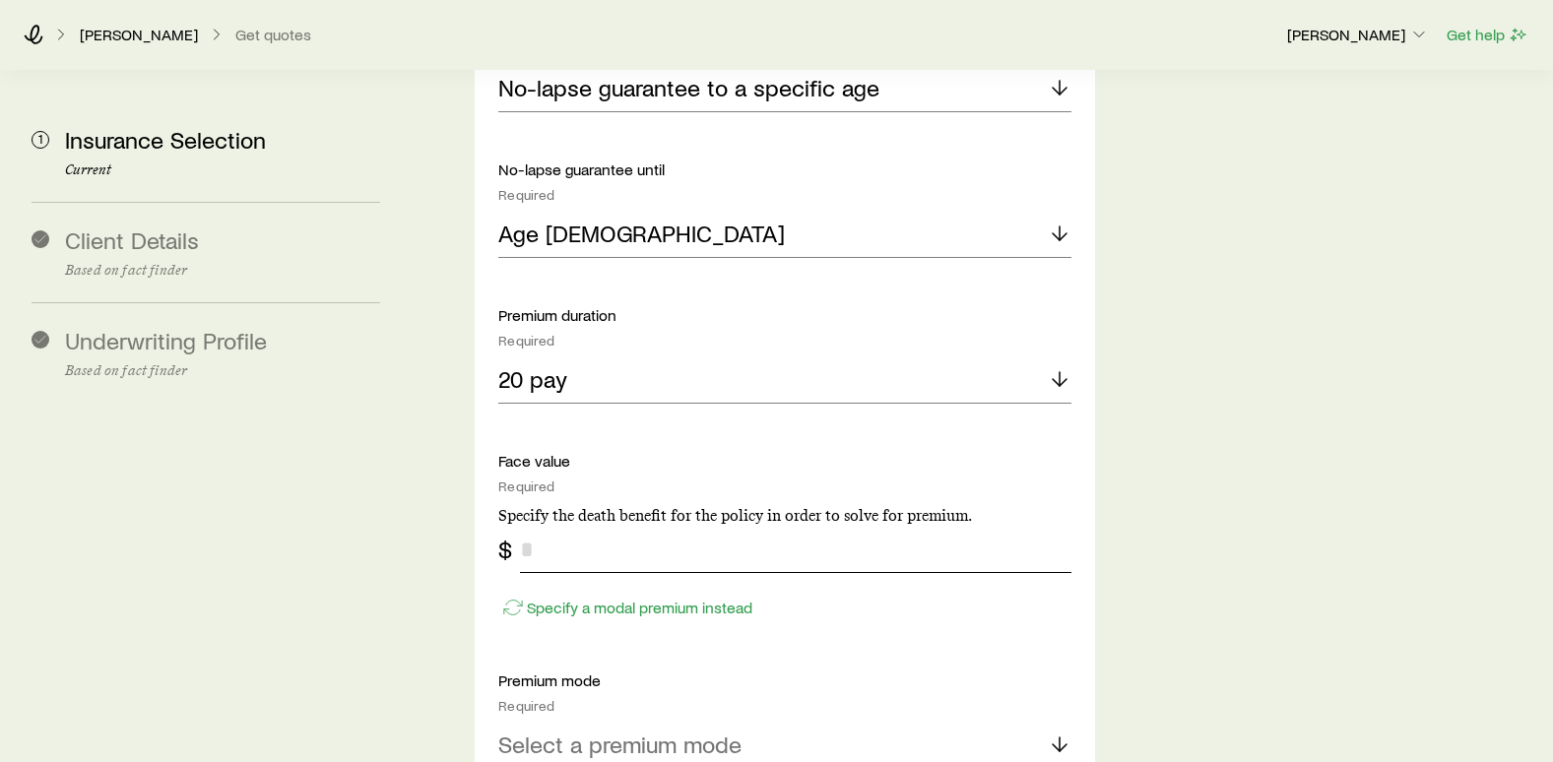
click at [546, 526] on input "tel" at bounding box center [795, 549] width 551 height 47
type input "*********"
click at [540, 731] on p "Select a premium mode" at bounding box center [619, 745] width 243 height 28
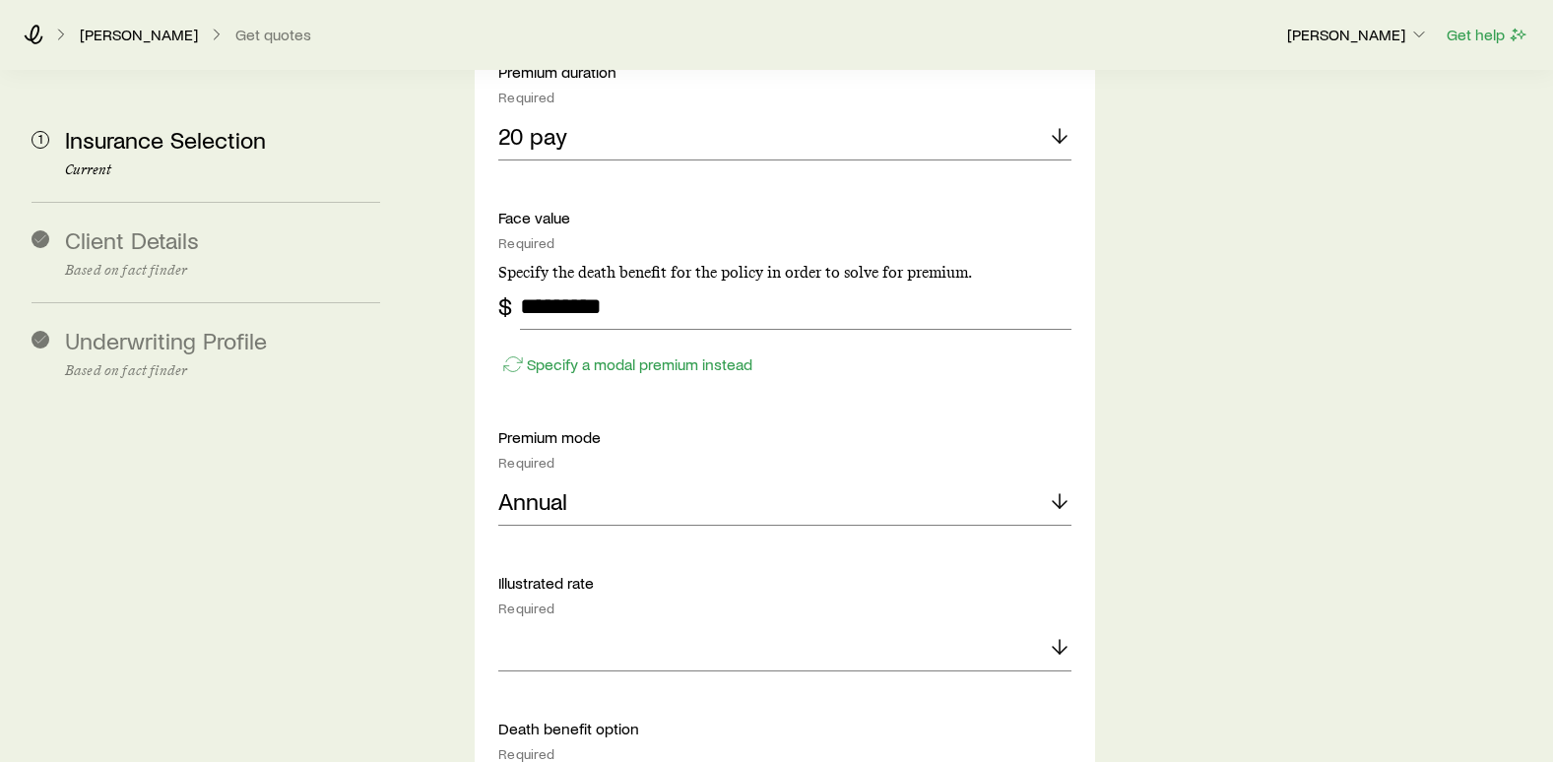
scroll to position [2757, 0]
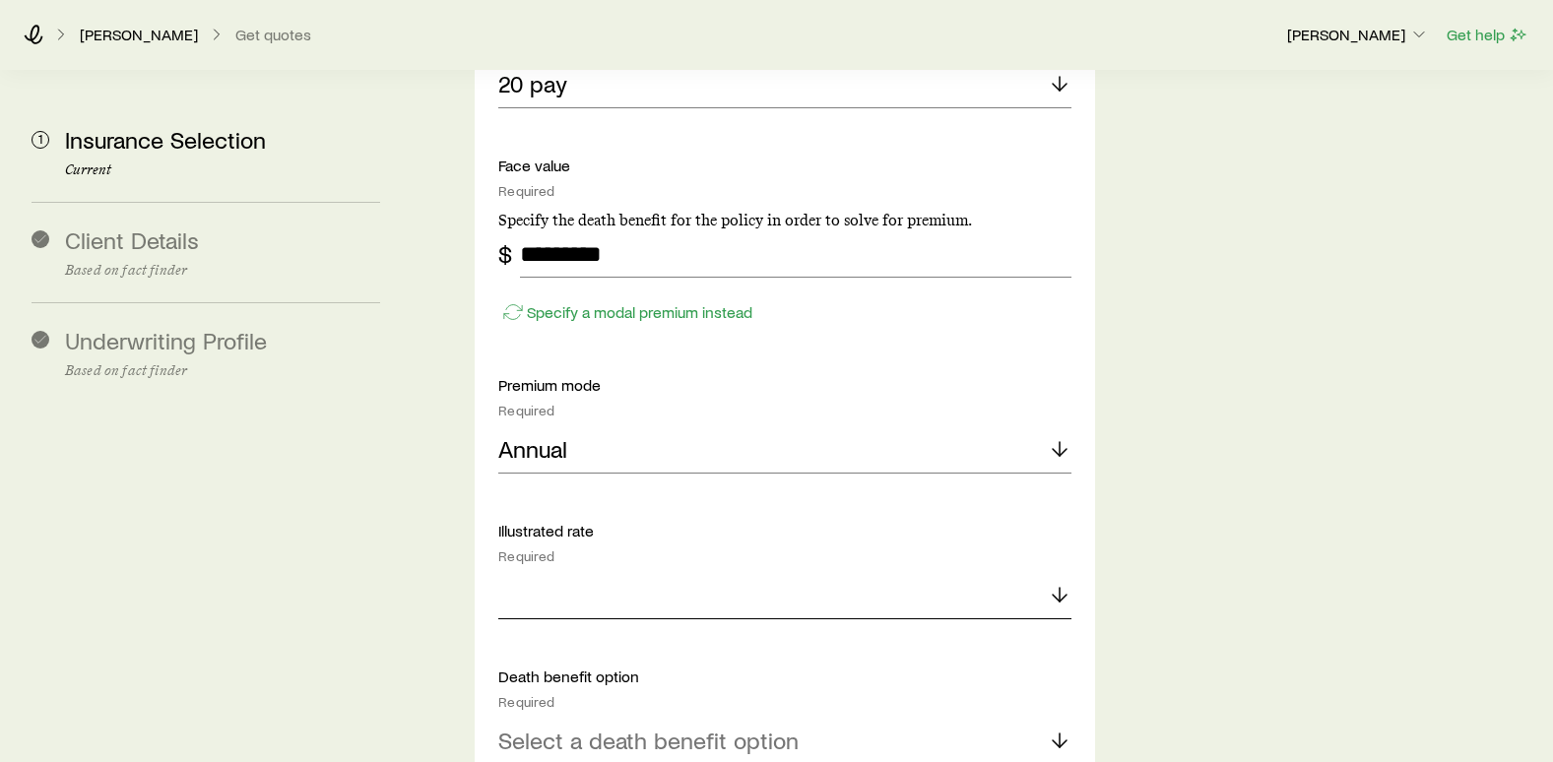
click at [529, 572] on div at bounding box center [784, 595] width 573 height 47
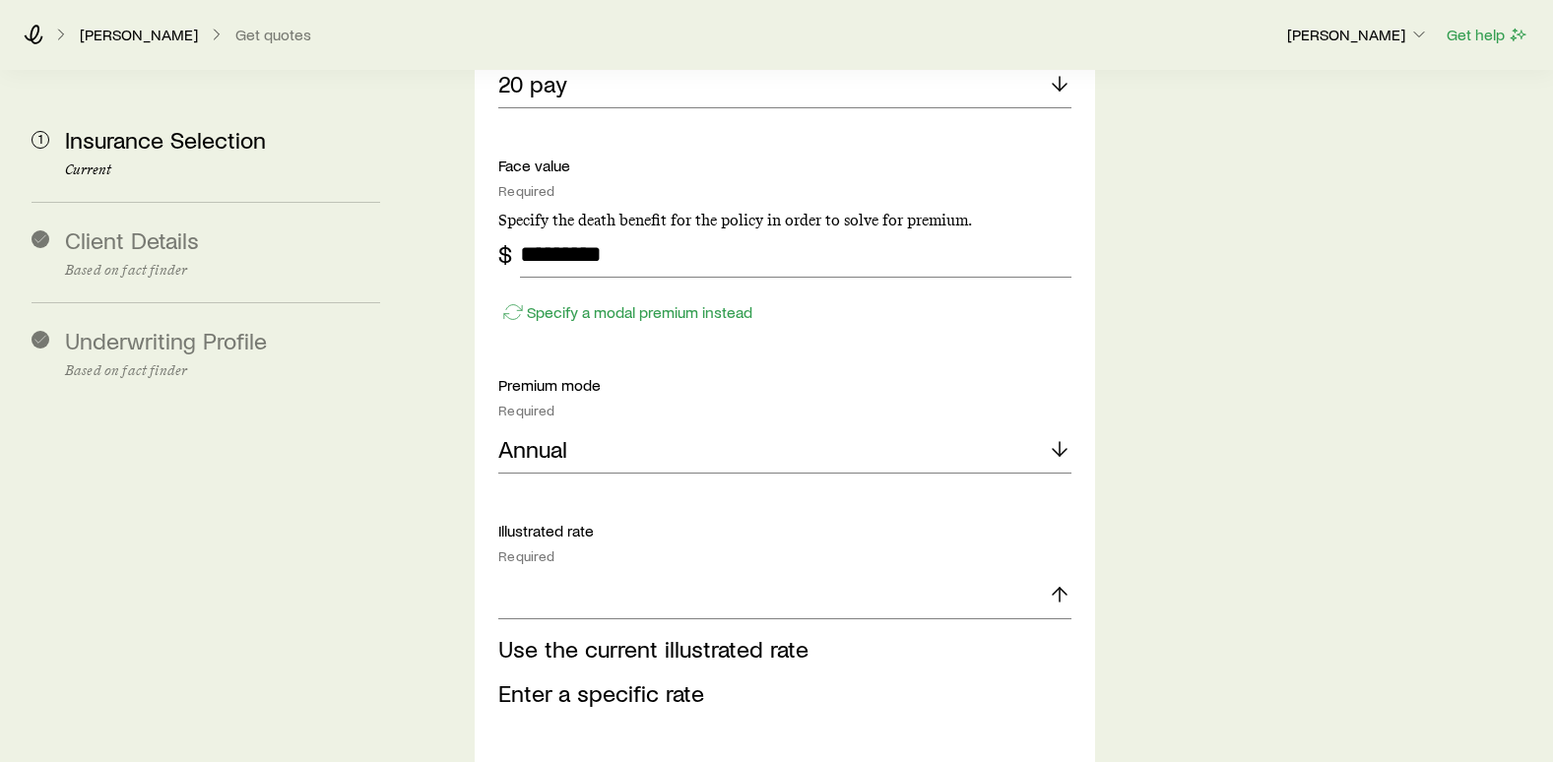
click at [536, 634] on span "Use the current illustrated rate" at bounding box center [653, 648] width 310 height 29
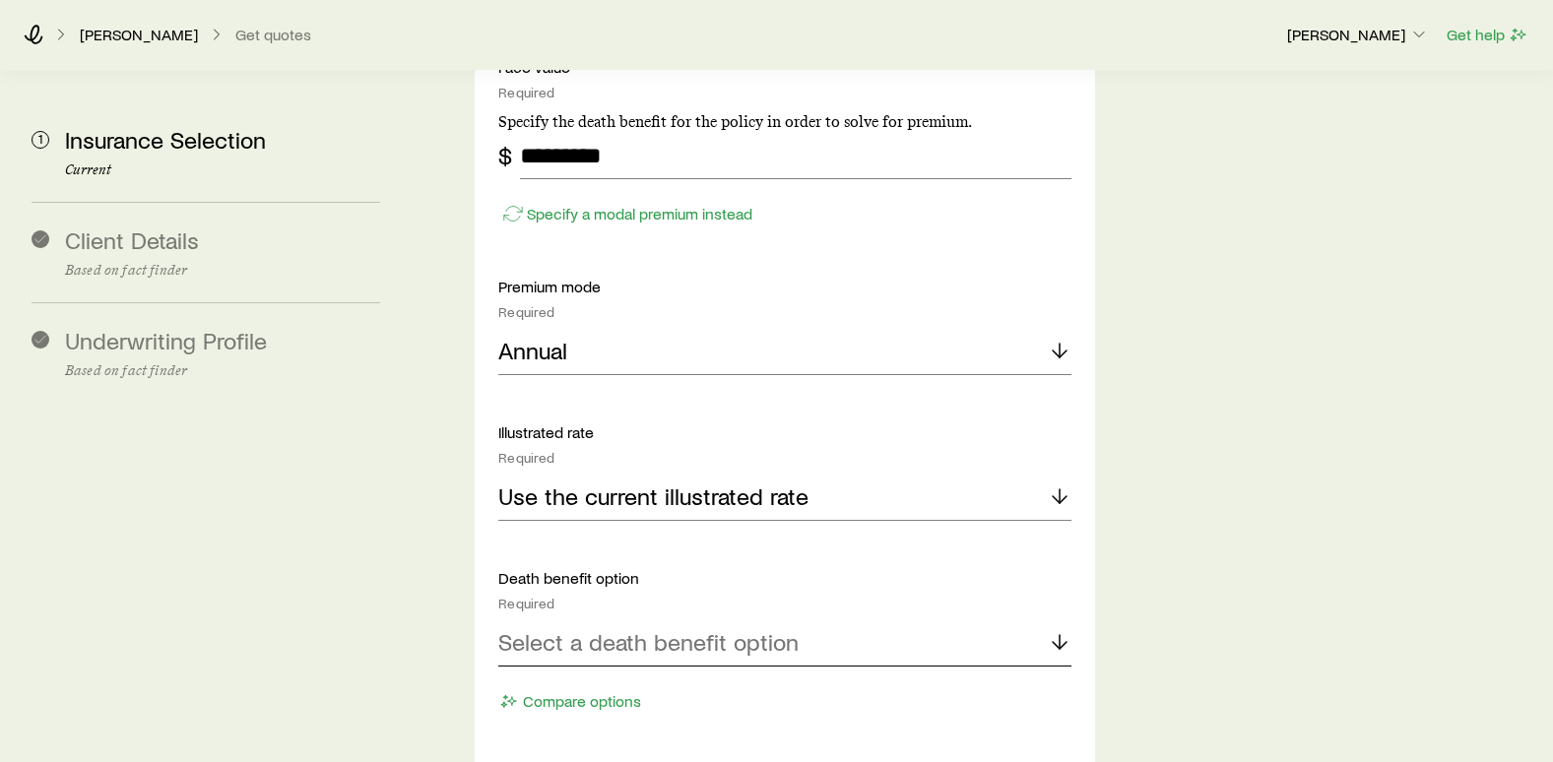
click at [545, 619] on div "Select a death benefit option" at bounding box center [784, 642] width 573 height 47
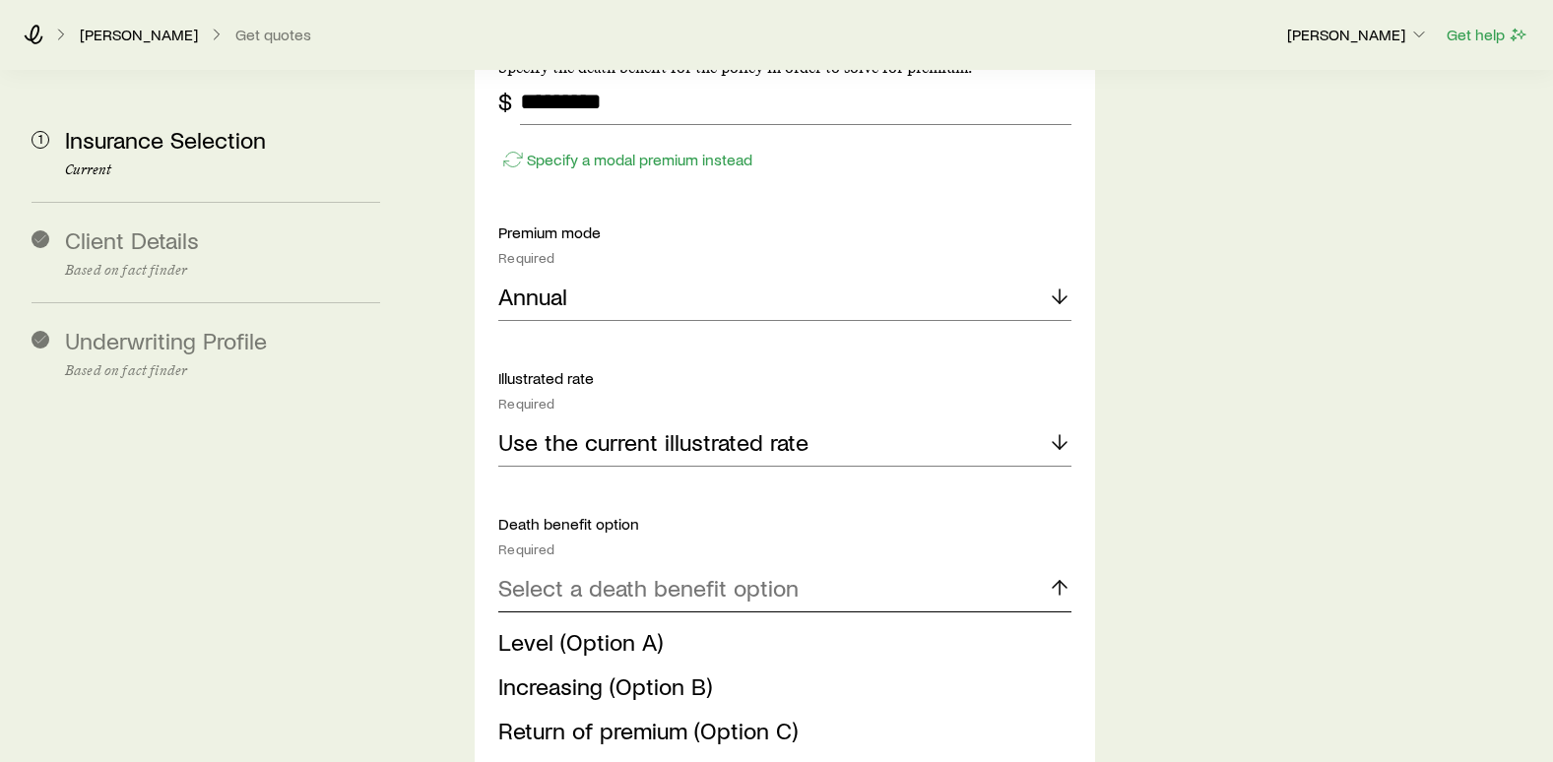
scroll to position [2954, 0]
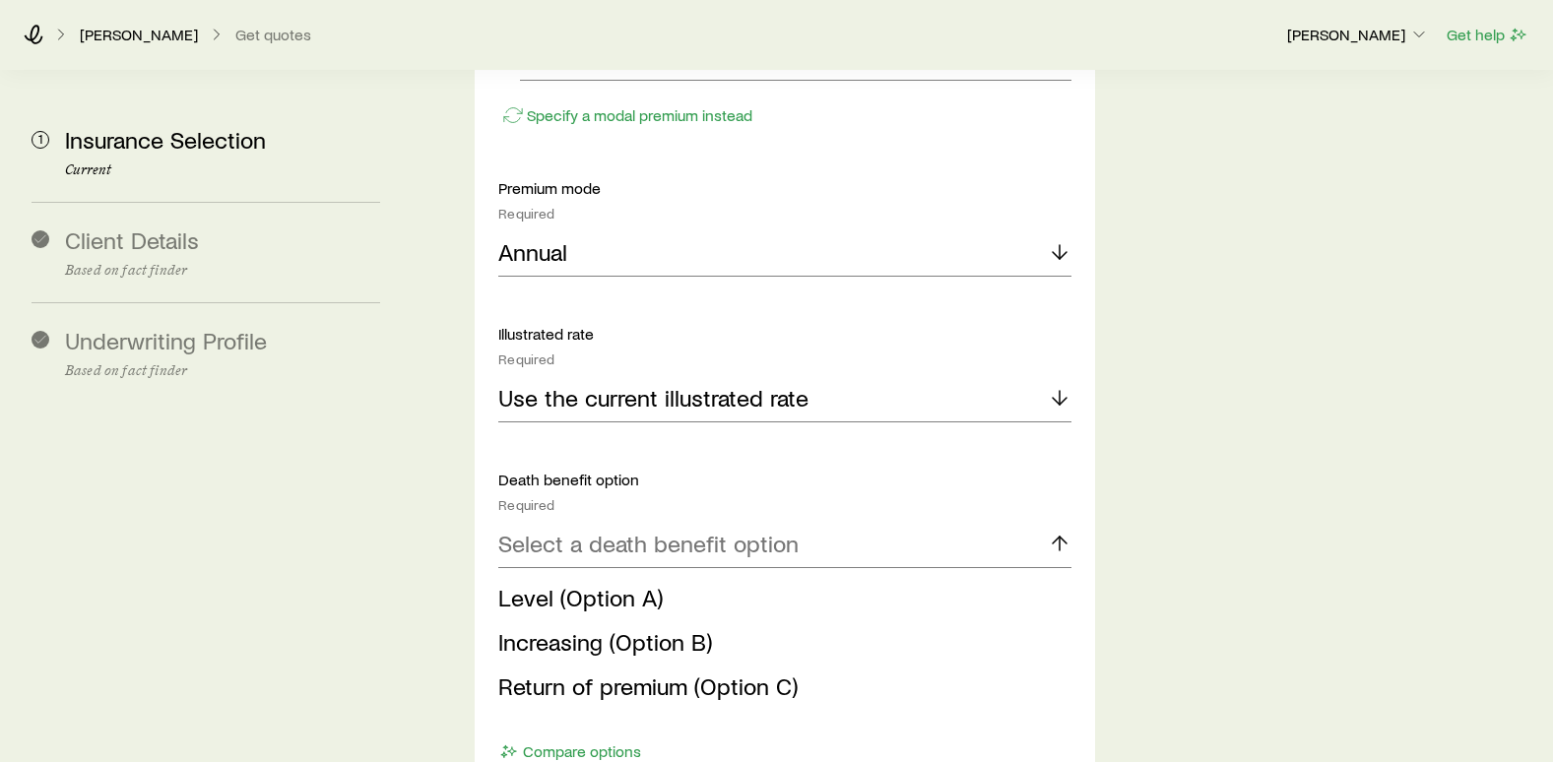
click at [559, 583] on span "Level (Option A)" at bounding box center [580, 597] width 164 height 29
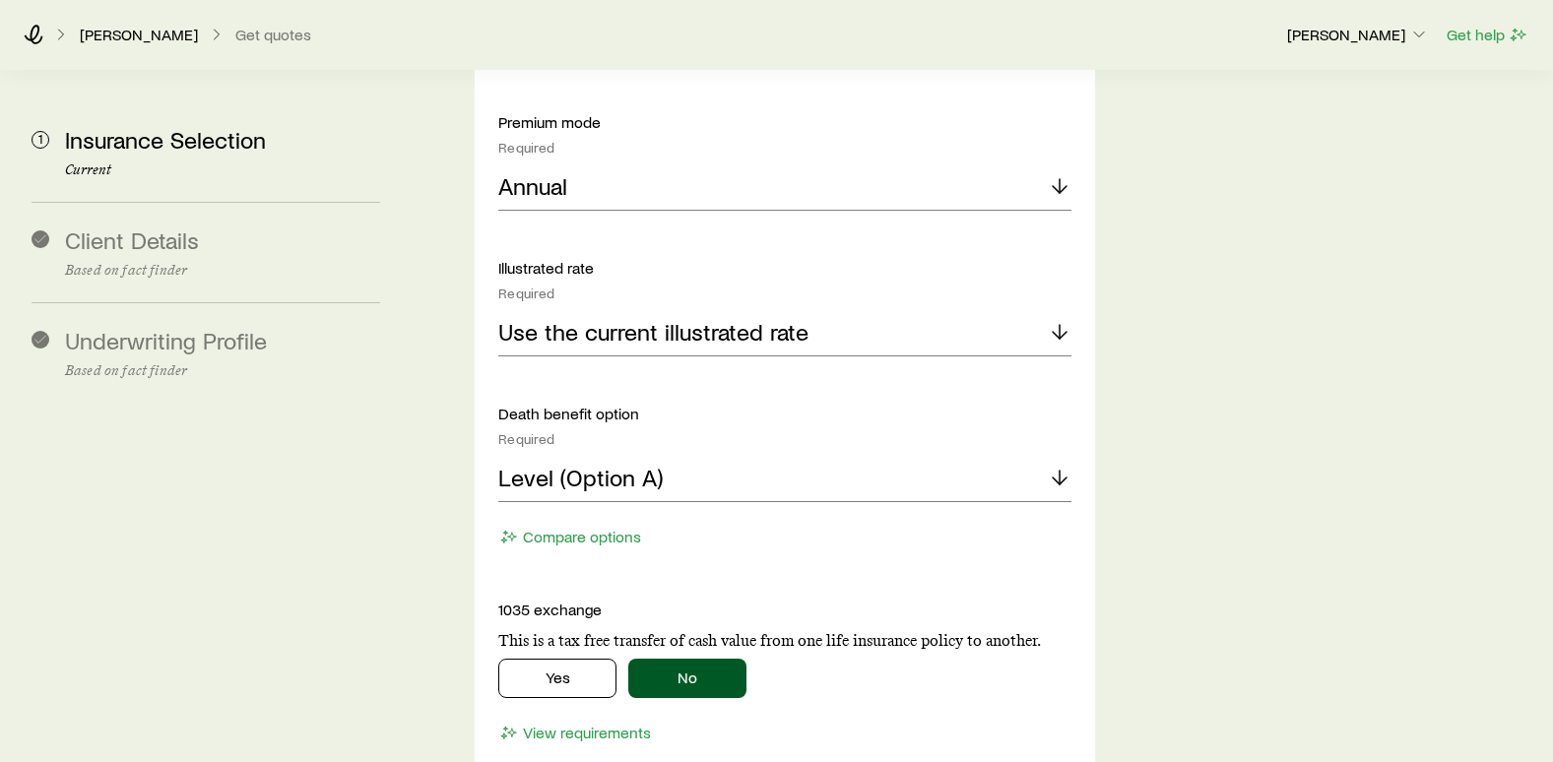
scroll to position [3052, 0]
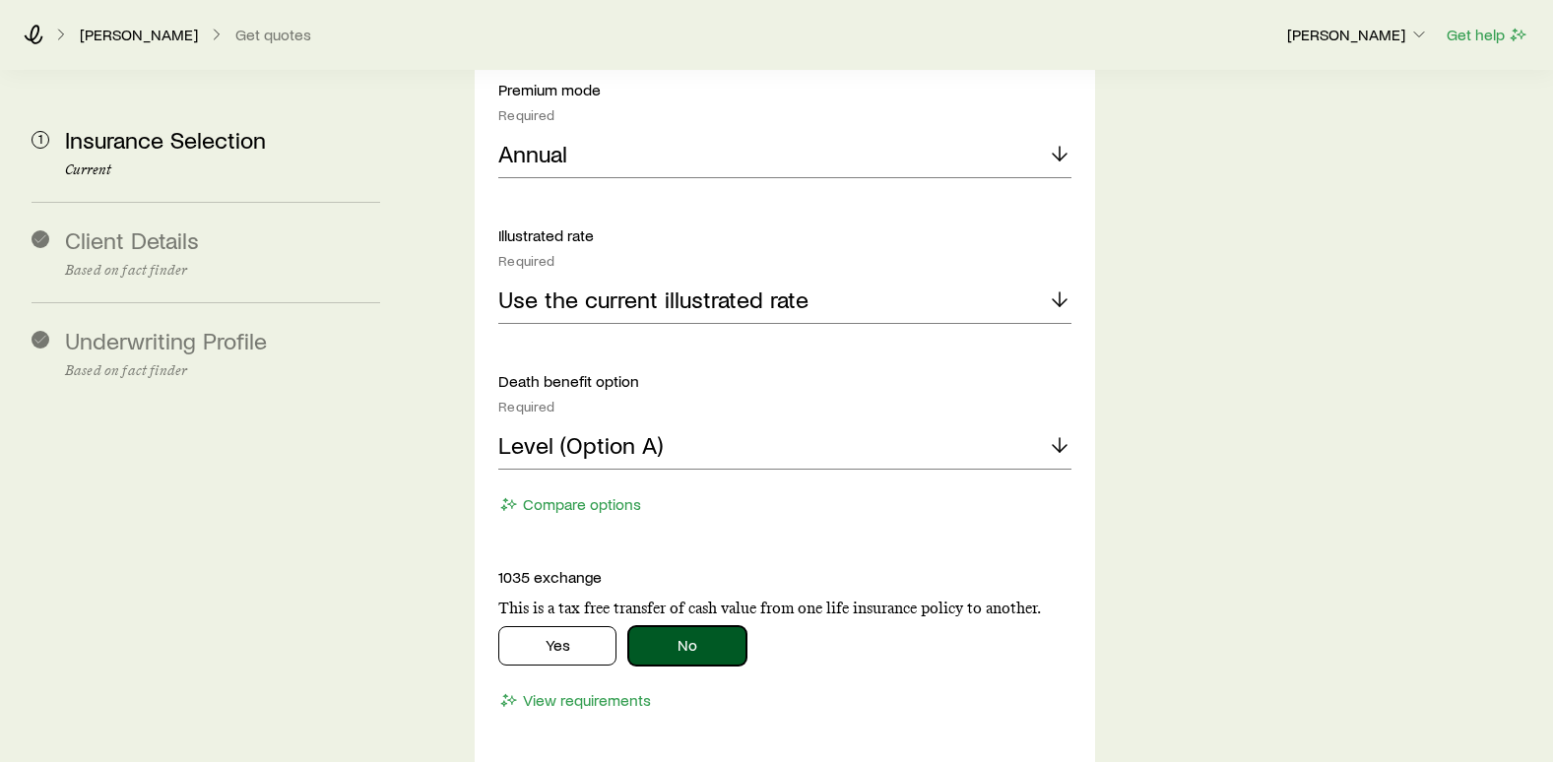
click at [668, 626] on button "No" at bounding box center [687, 645] width 118 height 39
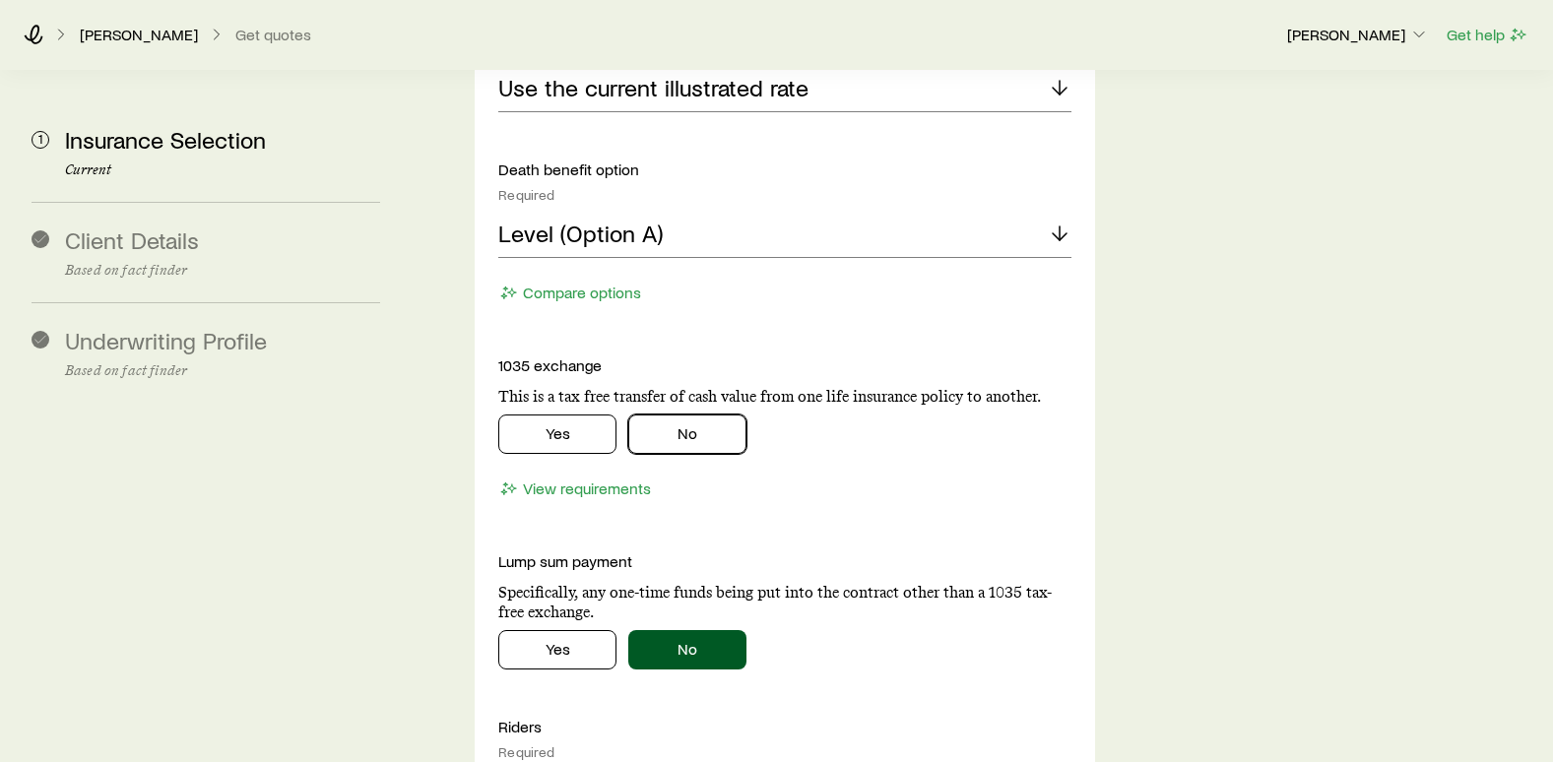
scroll to position [3348, 0]
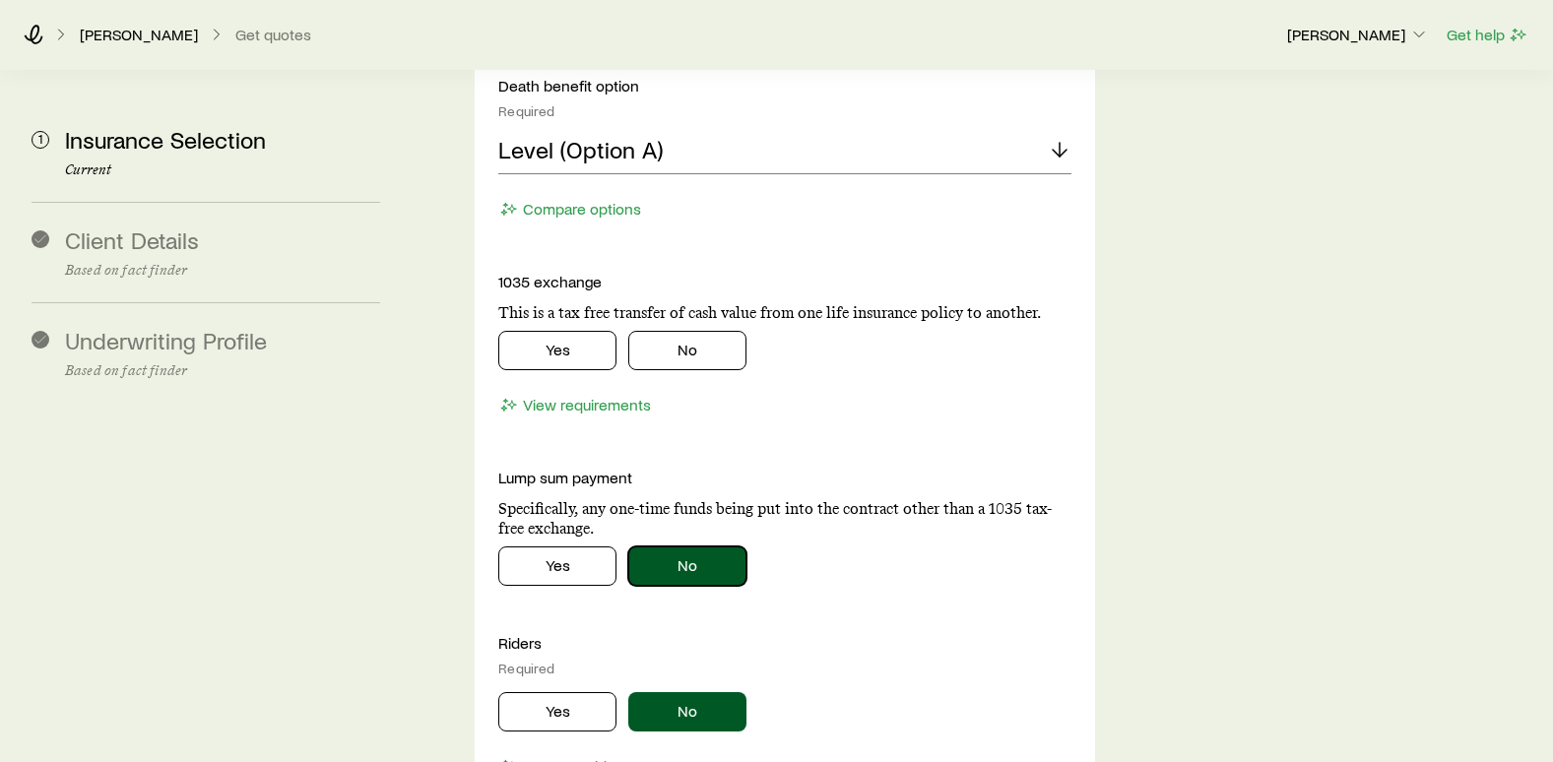
click at [689, 546] on button "No" at bounding box center [687, 565] width 118 height 39
click at [685, 692] on button "No" at bounding box center [687, 711] width 118 height 39
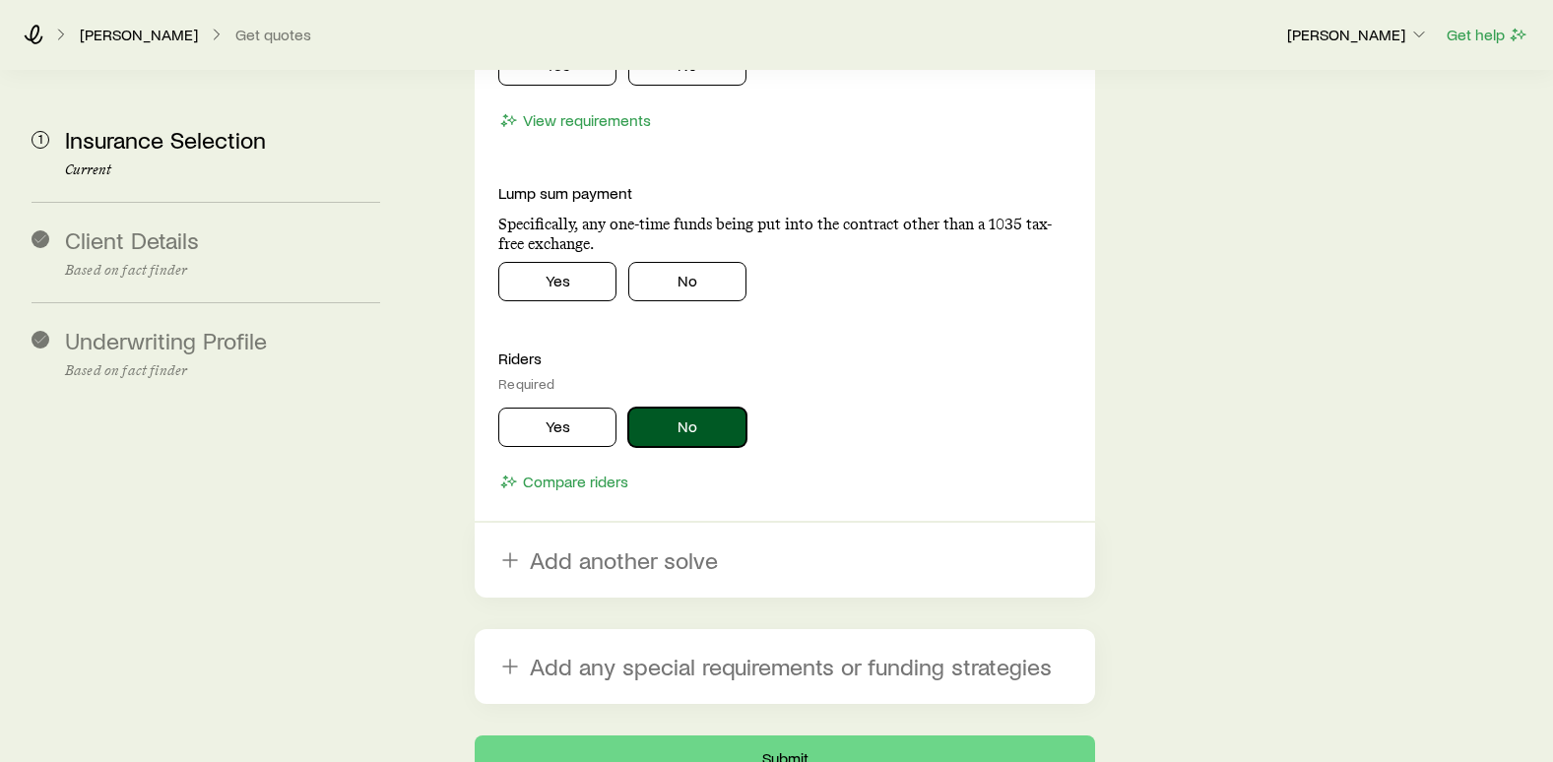
scroll to position [3643, 0]
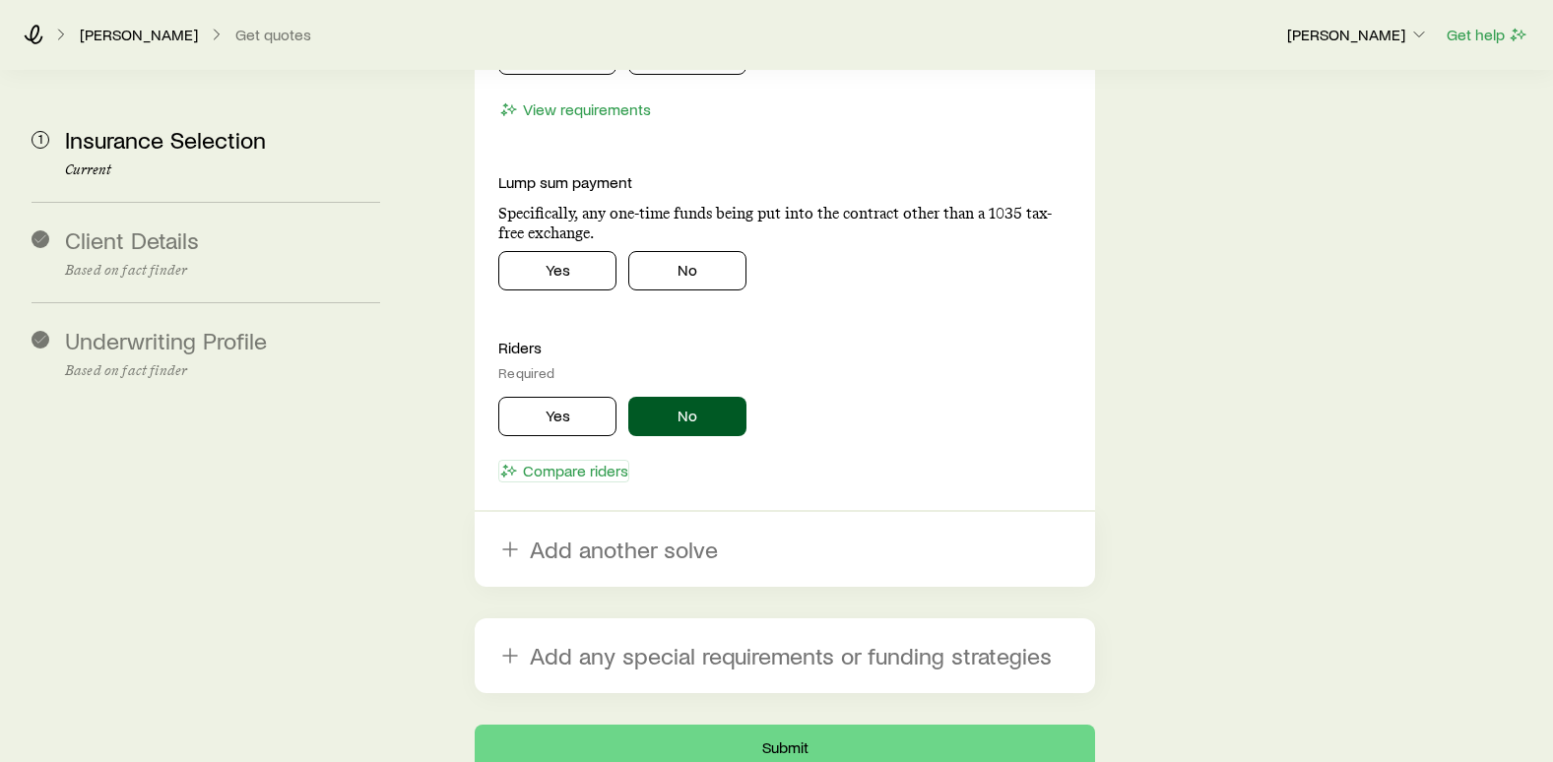
click at [606, 460] on button "Compare riders" at bounding box center [563, 471] width 131 height 23
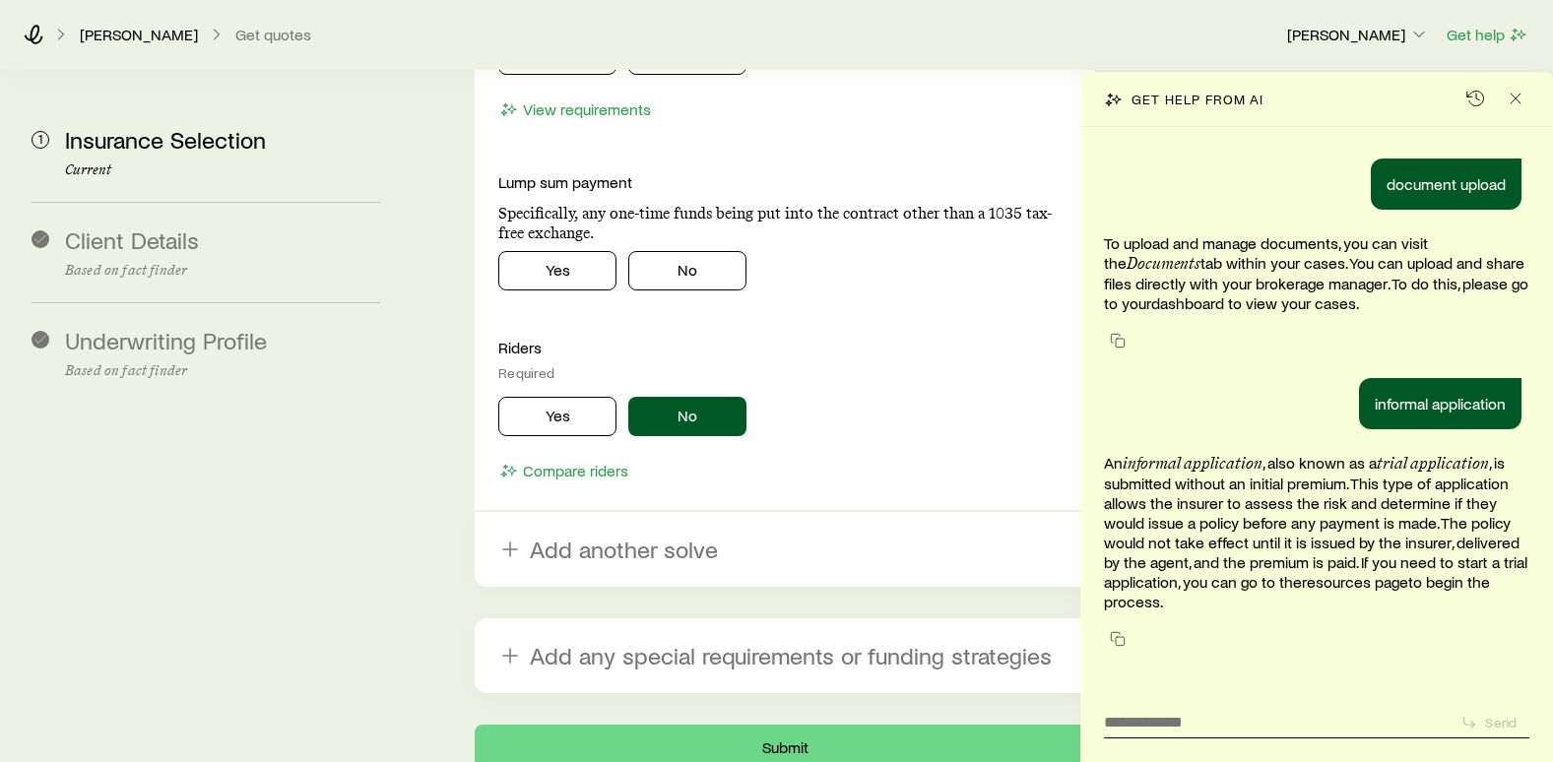
scroll to position [82, 0]
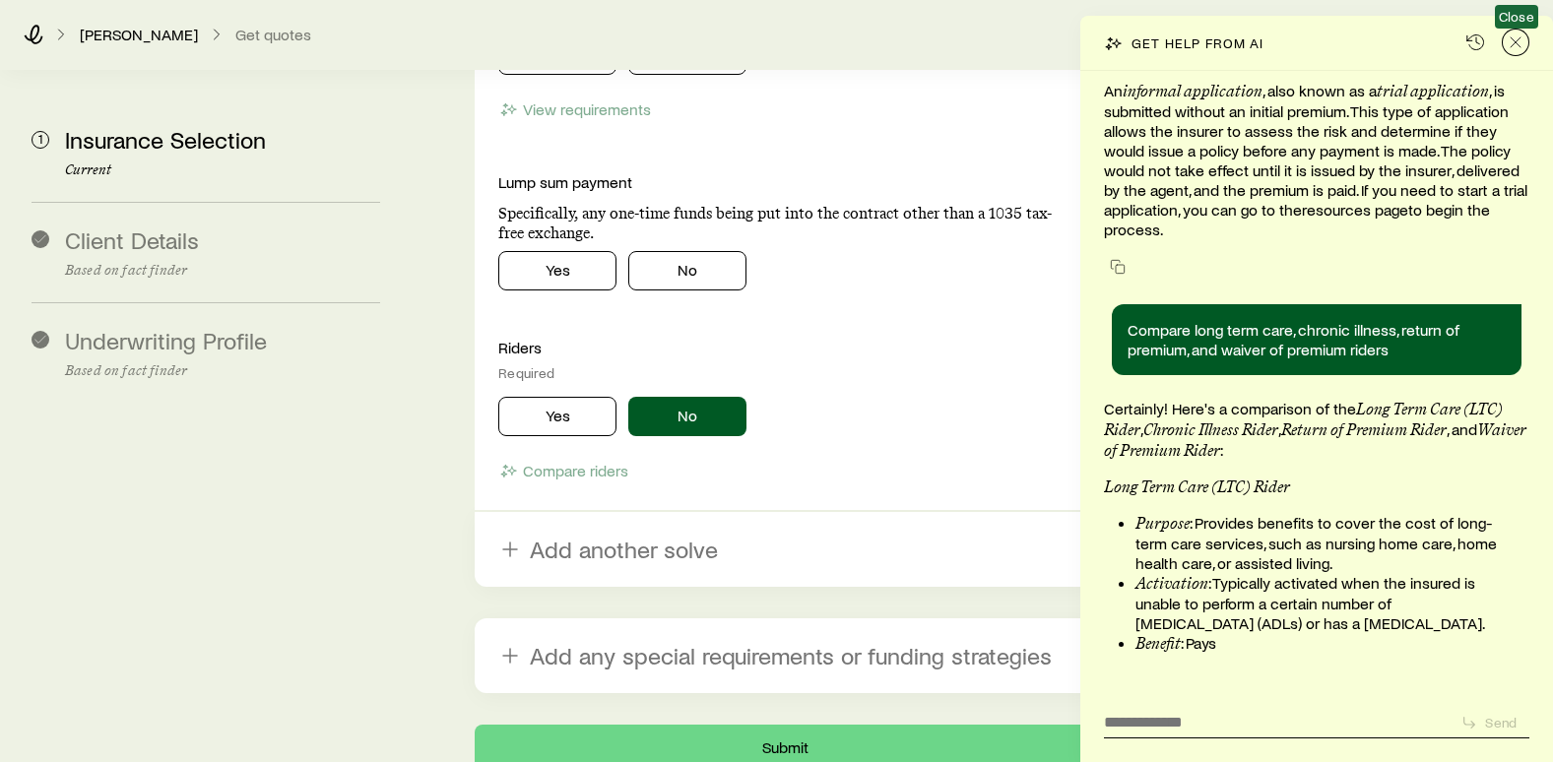
click at [1512, 42] on icon "Close" at bounding box center [1516, 42] width 20 height 20
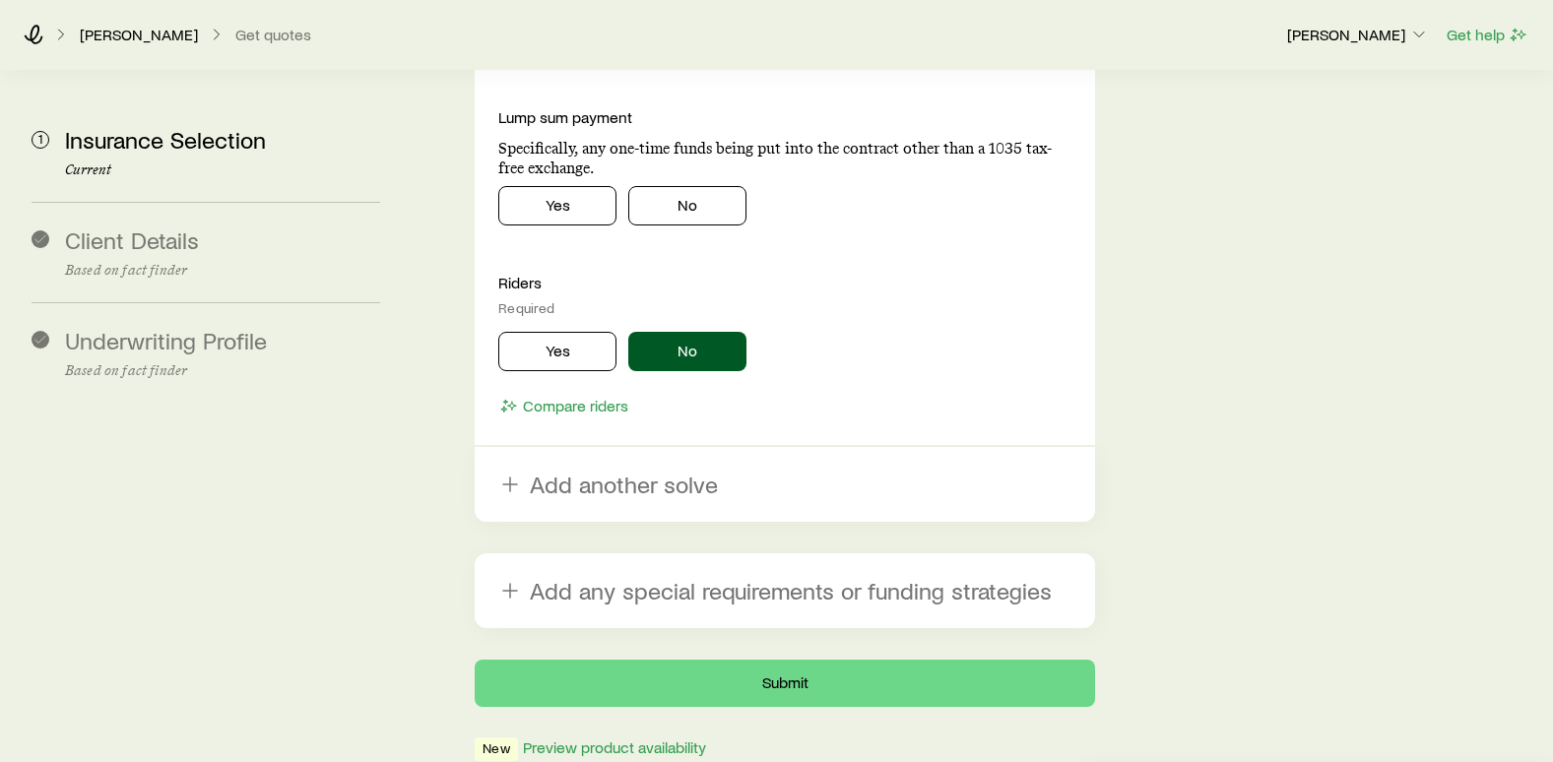
scroll to position [3786, 0]
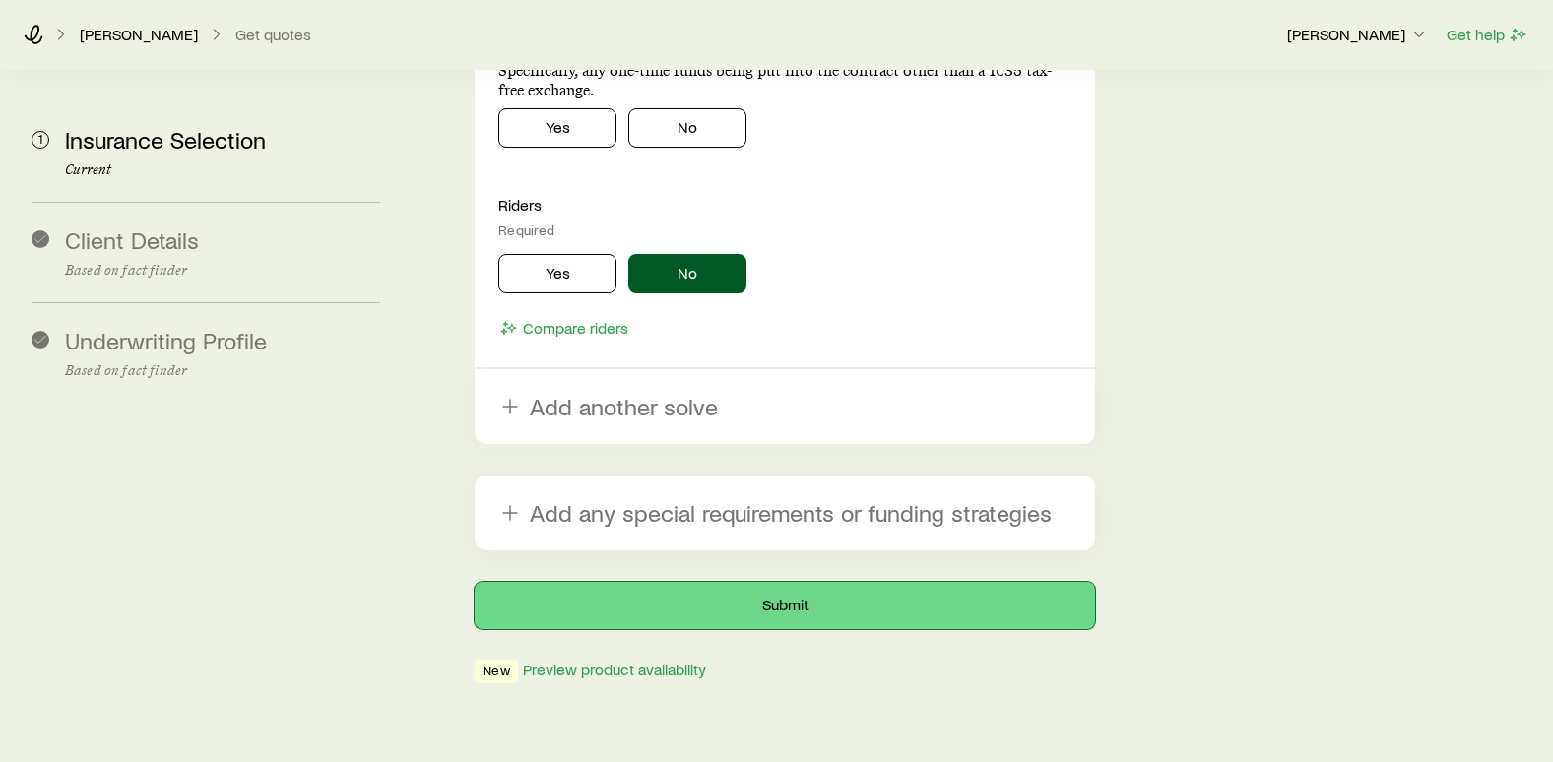
click at [762, 582] on button "Submit" at bounding box center [785, 605] width 620 height 47
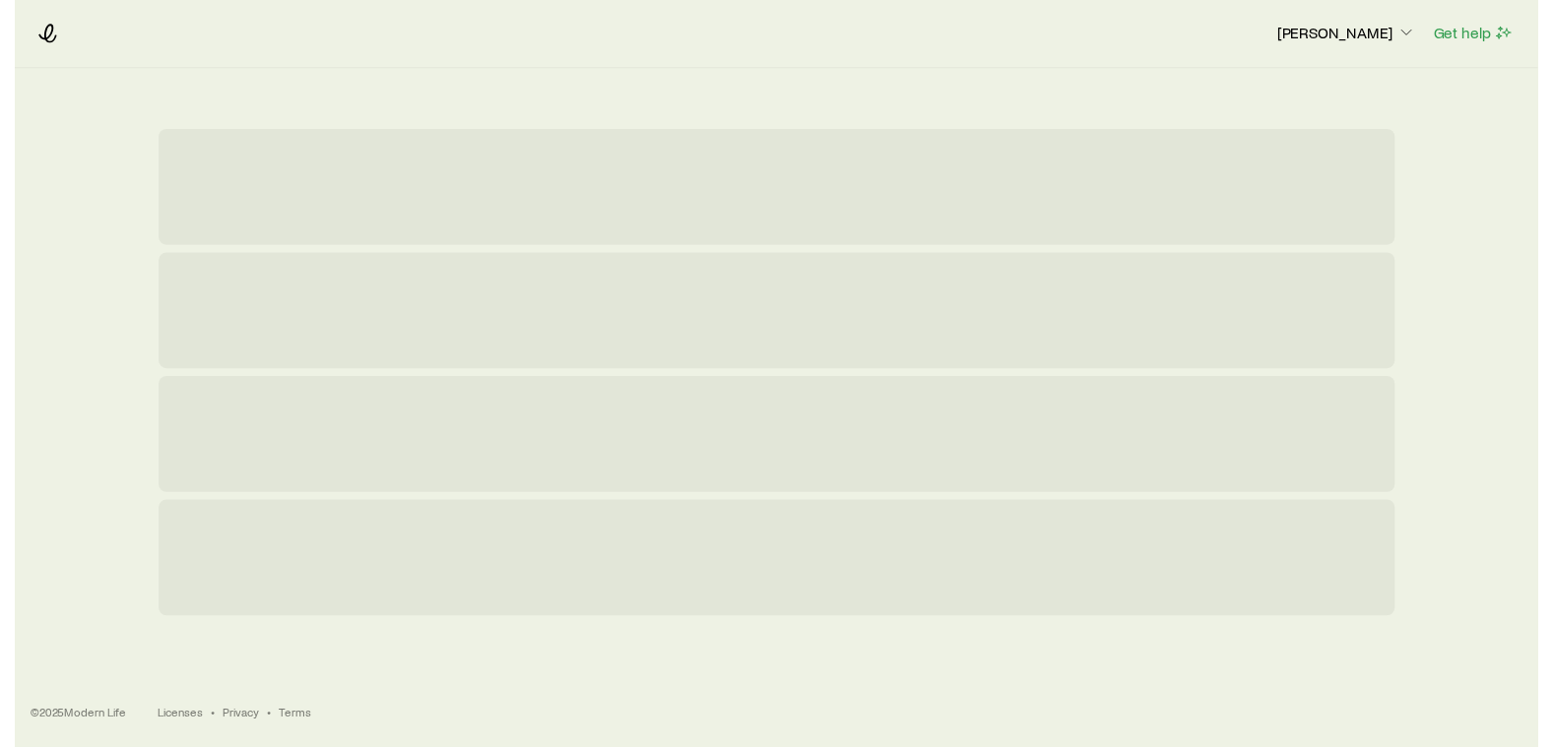
scroll to position [0, 0]
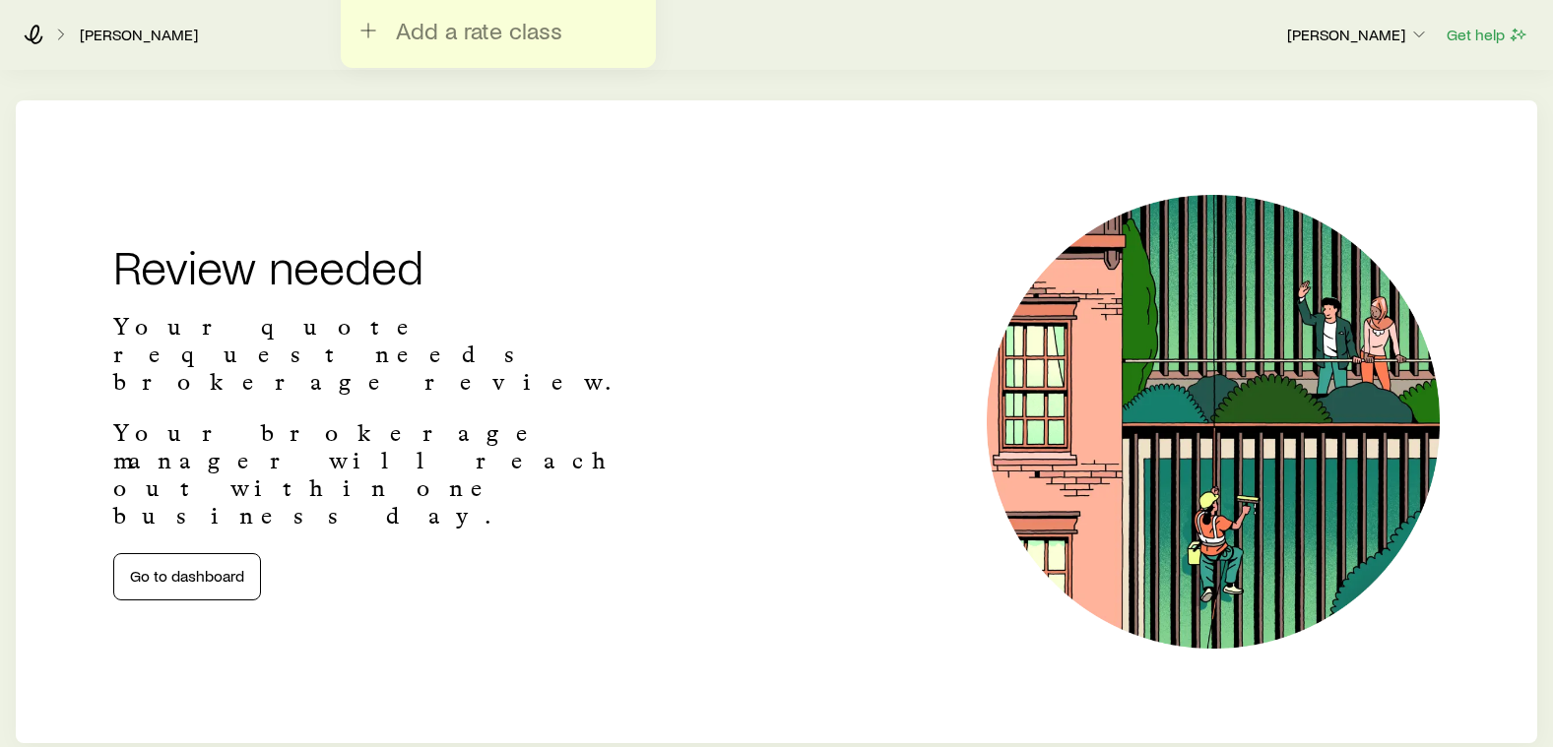
scroll to position [394, 0]
drag, startPoint x: 1386, startPoint y: 35, endPoint x: 1381, endPoint y: 44, distance: 10.7
click at [1386, 35] on p "[PERSON_NAME]" at bounding box center [1358, 35] width 142 height 20
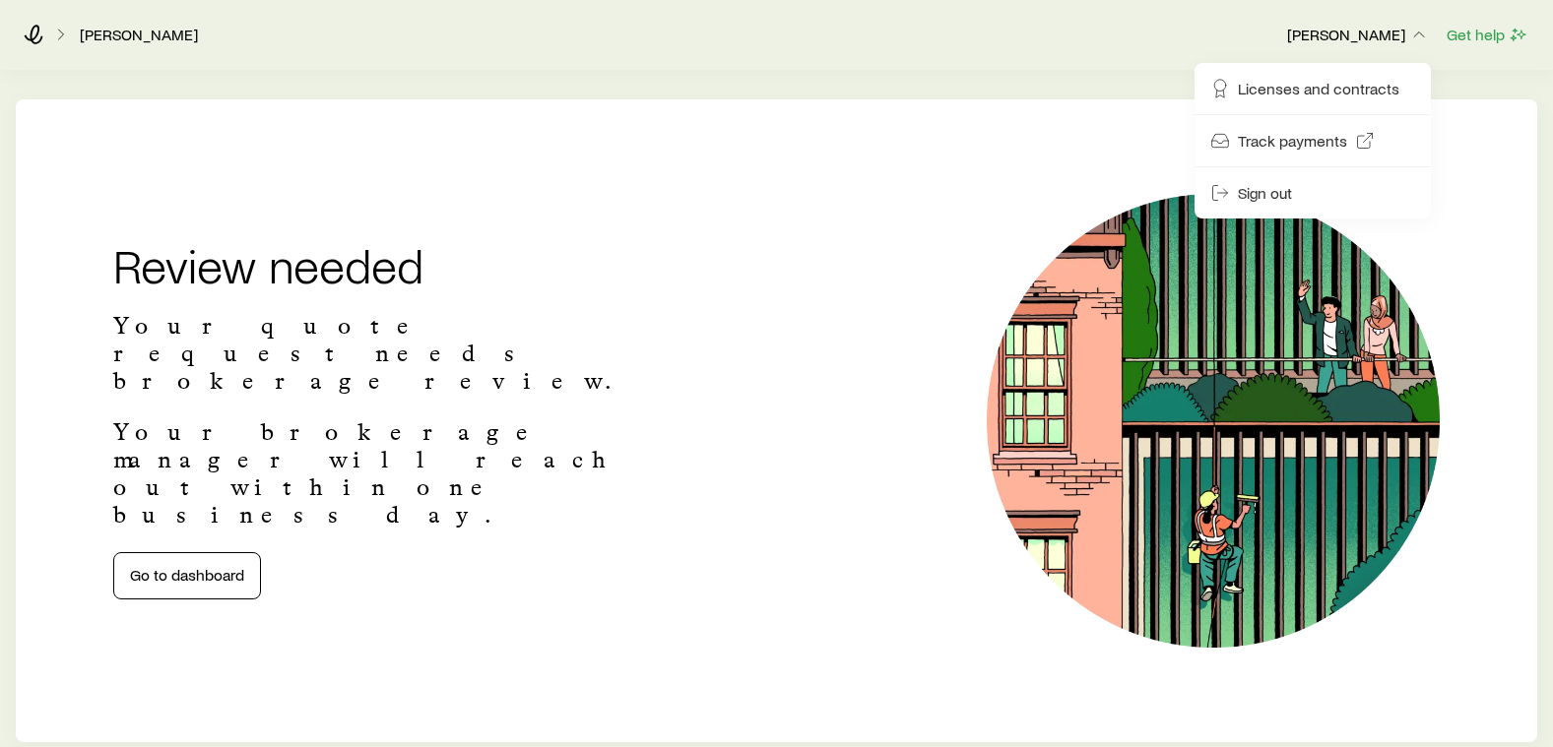
click at [1273, 204] on button "Sign out" at bounding box center [1312, 192] width 221 height 35
